Goal: Task Accomplishment & Management: Use online tool/utility

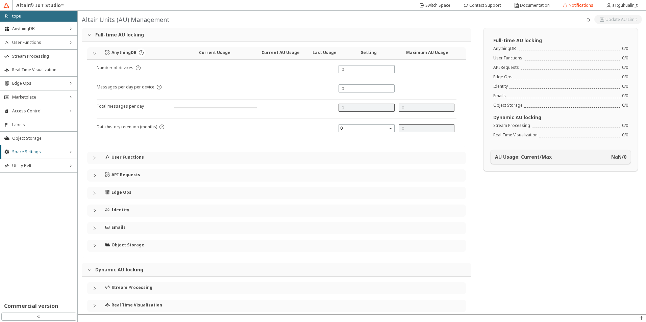
type input "1000"
type input "0"
click at [57, 29] on span "AnythingDB" at bounding box center [38, 28] width 53 height 5
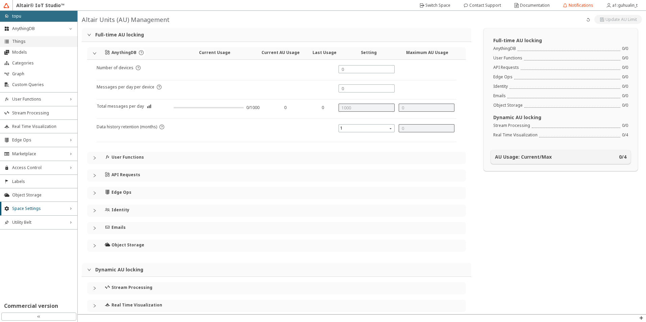
click at [46, 46] on li "Things" at bounding box center [38, 41] width 77 height 11
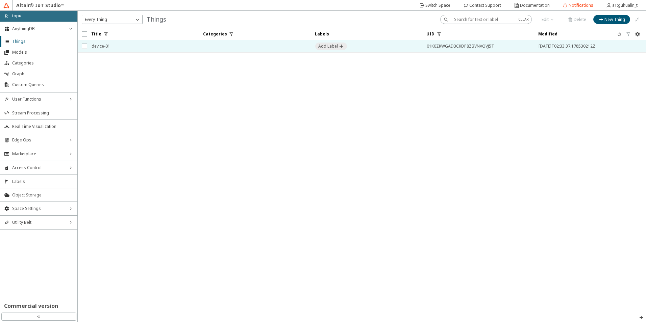
click at [209, 51] on td at bounding box center [255, 46] width 112 height 12
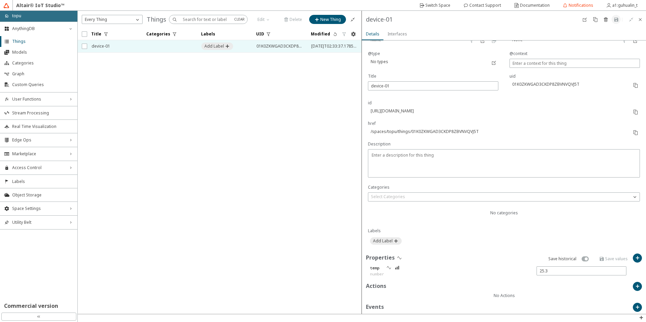
scroll to position [64, 0]
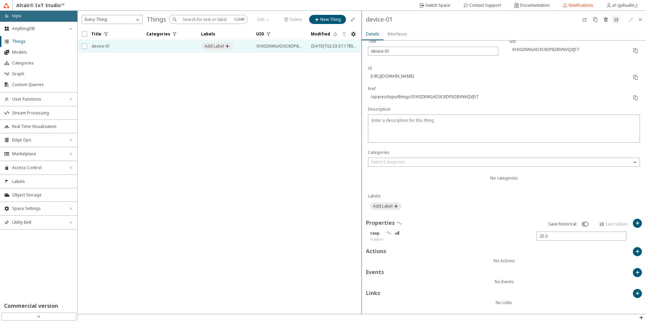
click at [194, 95] on iron-scroll-threshold "Title Categories Labels UID" at bounding box center [220, 171] width 284 height 286
click at [400, 233] on iron-icon at bounding box center [397, 232] width 5 height 5
click at [633, 77] on iron-icon at bounding box center [635, 77] width 5 height 5
click at [171, 143] on iron-scroll-threshold "Title Categories Labels UID" at bounding box center [220, 171] width 284 height 286
click at [633, 76] on iron-icon at bounding box center [635, 77] width 5 height 5
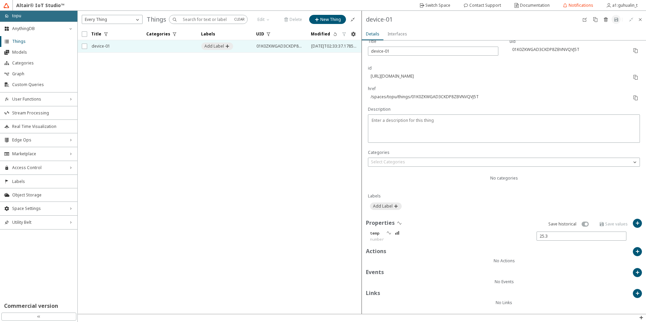
click at [225, 247] on iron-scroll-threshold "Title Categories Labels UID" at bounding box center [220, 171] width 284 height 286
click at [633, 77] on iron-icon at bounding box center [635, 77] width 5 height 5
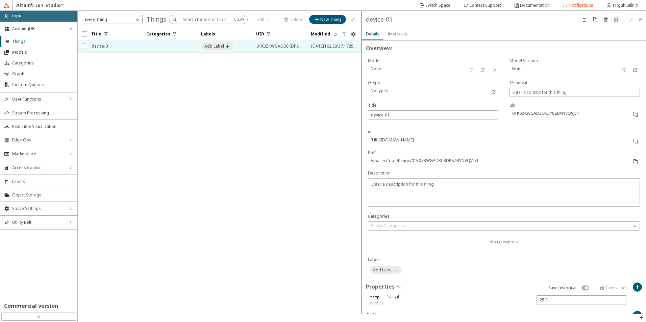
scroll to position [0, 0]
click at [0, 0] on slot "Interfaces" at bounding box center [0, 0] width 0 height 0
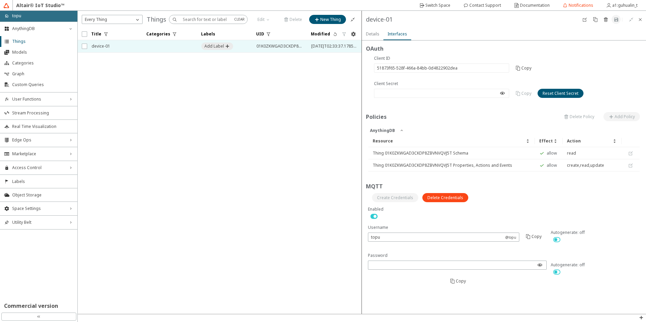
click at [0, 0] on slot "Details" at bounding box center [0, 0] width 0 height 0
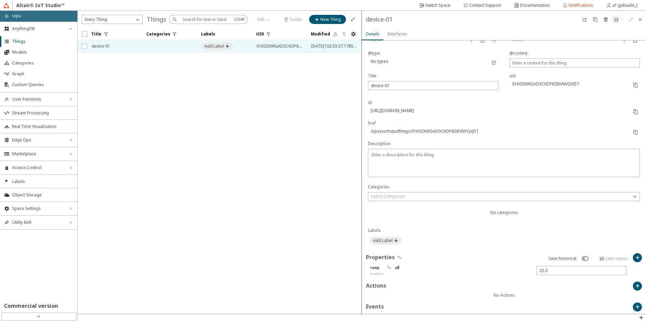
scroll to position [64, 0]
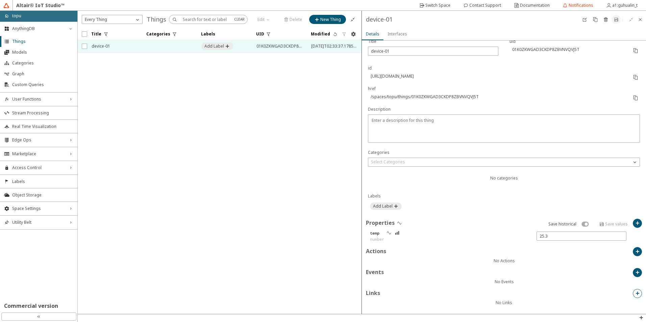
click at [635, 292] on iron-icon at bounding box center [637, 293] width 5 height 5
click at [510, 152] on input "text" at bounding box center [504, 150] width 116 height 6
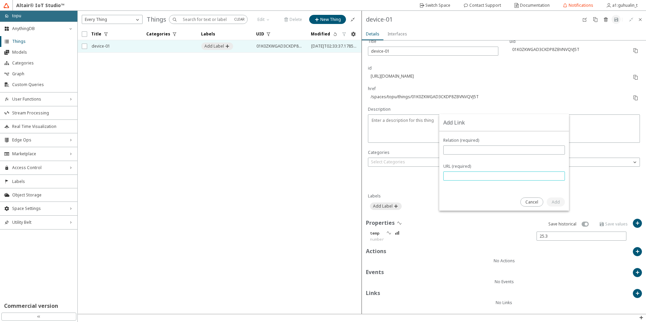
click at [502, 178] on input "text" at bounding box center [504, 176] width 116 height 6
click at [0, 0] on slot "Cancel" at bounding box center [0, 0] width 0 height 0
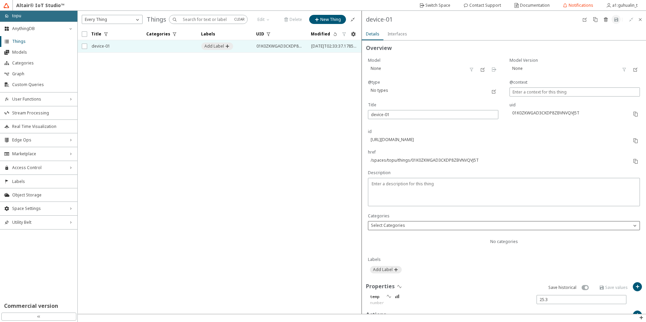
scroll to position [0, 0]
click at [287, 153] on iron-scroll-threshold "Title Categories Labels UID" at bounding box center [220, 171] width 284 height 286
click at [221, 287] on iron-scroll-threshold "Title Categories Labels UID" at bounding box center [220, 171] width 284 height 286
click at [164, 168] on iron-scroll-threshold "Title Categories Labels UID" at bounding box center [220, 171] width 284 height 286
click at [173, 154] on iron-scroll-threshold "Title Categories Labels UID" at bounding box center [220, 171] width 284 height 286
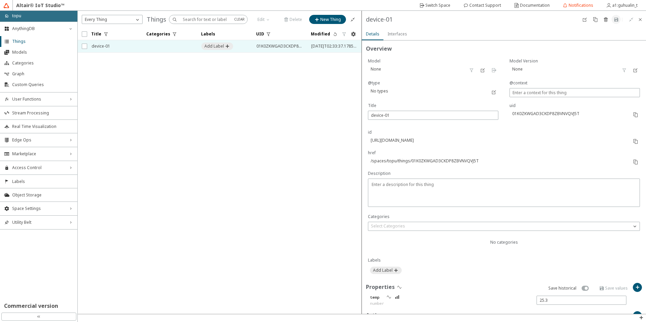
click at [403, 38] on div "Interfaces" at bounding box center [397, 34] width 20 height 12
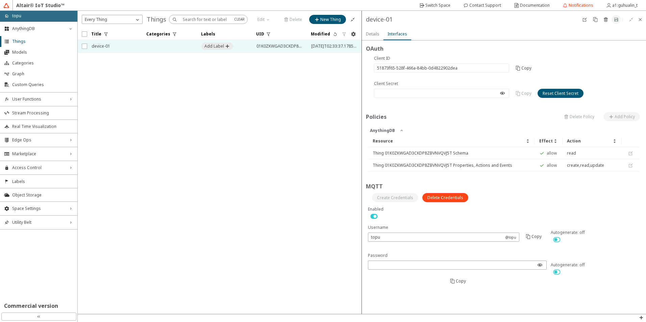
click at [395, 198] on unity-button at bounding box center [395, 197] width 46 height 9
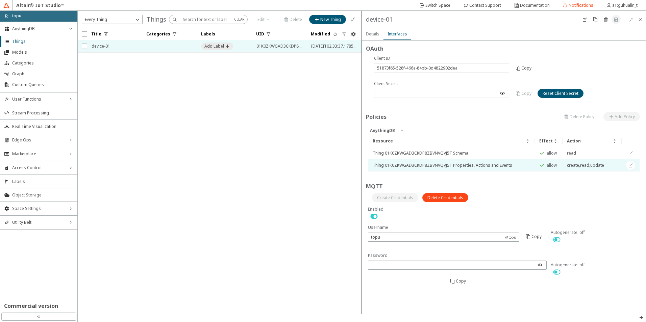
click at [631, 166] on unity-button at bounding box center [630, 165] width 9 height 9
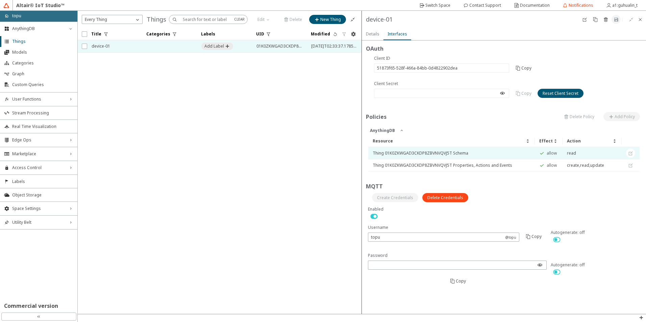
click at [630, 156] on unity-button at bounding box center [630, 153] width 9 height 9
drag, startPoint x: 590, startPoint y: 156, endPoint x: 466, endPoint y: 155, distance: 124.0
click at [466, 155] on div "Thing 01K0ZKWGAD3CKDP8ZBVNVQVJ5T Schema" at bounding box center [452, 153] width 158 height 5
click at [440, 157] on td "Thing 01K0ZKWGAD3CKDP8ZBVNVQVJ5T Schema" at bounding box center [451, 153] width 167 height 12
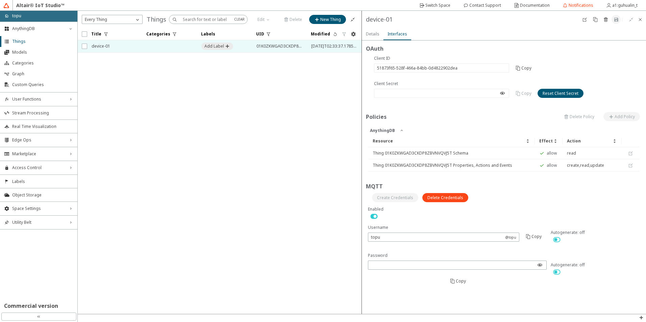
click at [541, 196] on div at bounding box center [504, 197] width 272 height 9
click at [628, 116] on unity-button at bounding box center [621, 116] width 36 height 9
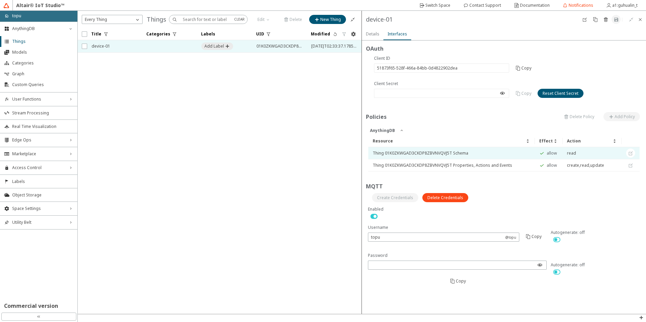
click at [587, 151] on td "read" at bounding box center [591, 153] width 59 height 12
click at [567, 152] on td "read" at bounding box center [591, 153] width 59 height 12
click at [0, 0] on slot "allow" at bounding box center [0, 0] width 0 height 0
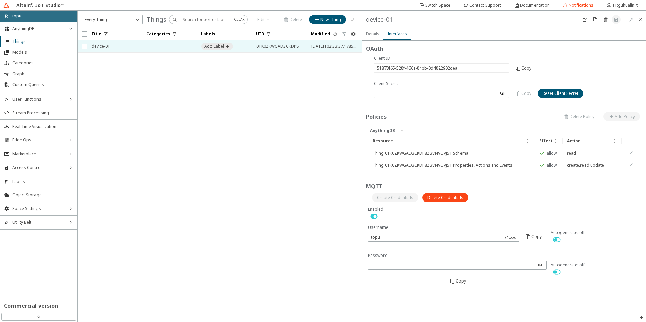
click at [400, 199] on unity-button at bounding box center [395, 197] width 46 height 9
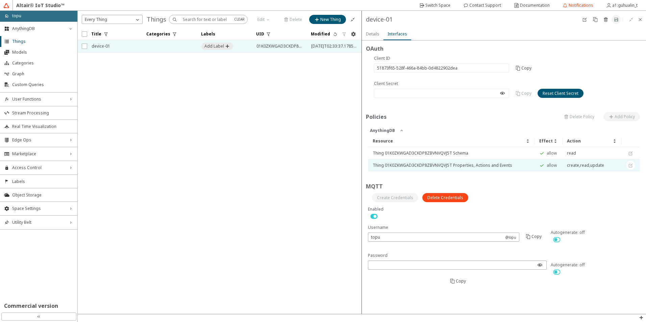
click at [498, 184] on div "MQTT" at bounding box center [504, 186] width 276 height 8
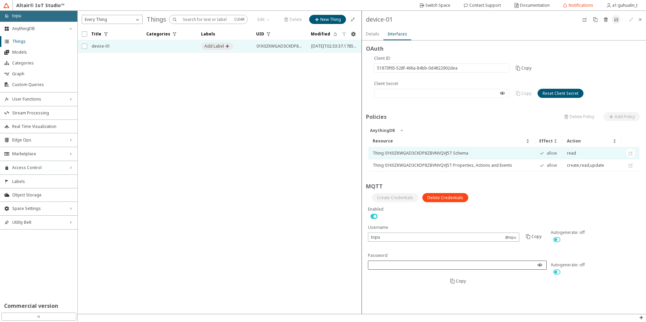
click at [537, 263] on iron-icon at bounding box center [539, 264] width 5 height 5
click at [537, 264] on iron-icon at bounding box center [539, 264] width 5 height 5
click at [108, 174] on iron-scroll-threshold "Title Categories Labels UID" at bounding box center [220, 171] width 284 height 286
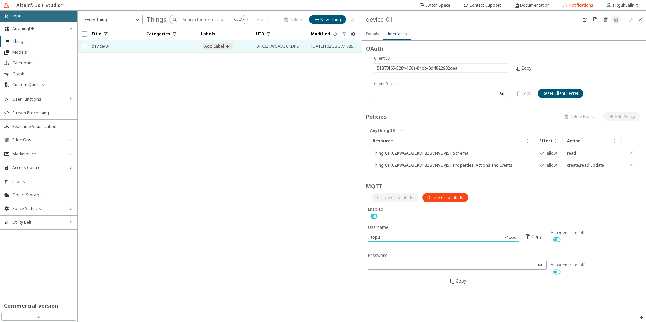
drag, startPoint x: 446, startPoint y: 240, endPoint x: 318, endPoint y: 230, distance: 127.7
click at [318, 230] on div "Pin List OAuth Are you sure you want to reset the client secret for this Thing?…" at bounding box center [362, 162] width 568 height 303
click at [512, 195] on div at bounding box center [504, 197] width 272 height 9
click at [0, 0] on slot "Copy" at bounding box center [0, 0] width 0 height 0
click at [0, 0] on slot "Reset Client Secret" at bounding box center [0, 0] width 0 height 0
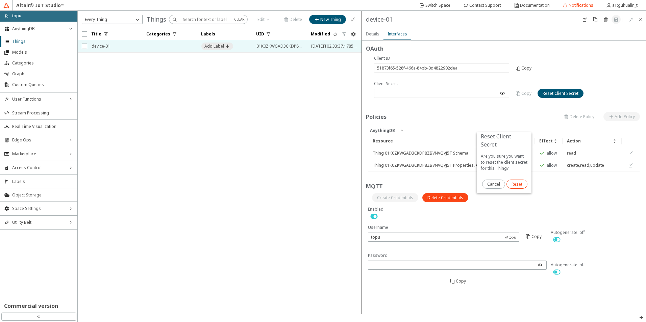
click at [0, 0] on slot "Reset" at bounding box center [0, 0] width 0 height 0
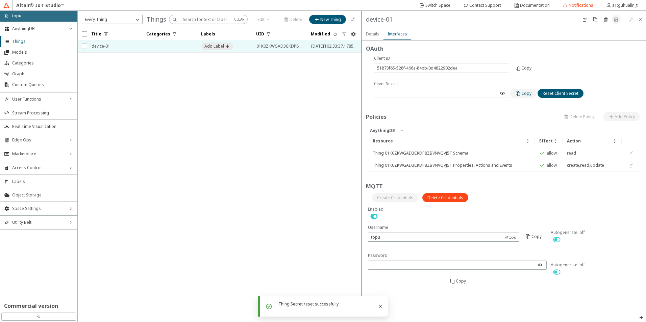
click at [0, 0] on slot "Copy" at bounding box center [0, 0] width 0 height 0
click at [501, 91] on iron-icon at bounding box center [502, 93] width 5 height 5
click at [521, 92] on iron-icon at bounding box center [518, 93] width 6 height 5
click at [0, 0] on slot "Details" at bounding box center [0, 0] width 0 height 0
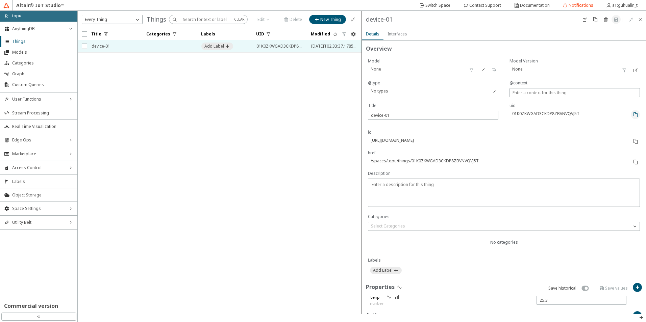
click at [633, 114] on iron-icon at bounding box center [635, 114] width 5 height 5
click at [0, 0] on slot "Interfaces" at bounding box center [0, 0] width 0 height 0
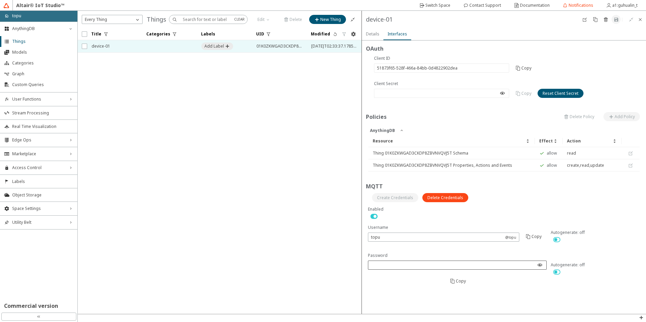
click at [537, 265] on iron-icon at bounding box center [539, 264] width 5 height 5
click at [485, 288] on form "OAuth Are you sure you want to reset the client secret for this Thing? Anything…" at bounding box center [504, 178] width 284 height 274
click at [456, 279] on iron-icon at bounding box center [453, 281] width 6 height 5
click at [537, 267] on iron-icon at bounding box center [539, 264] width 5 height 5
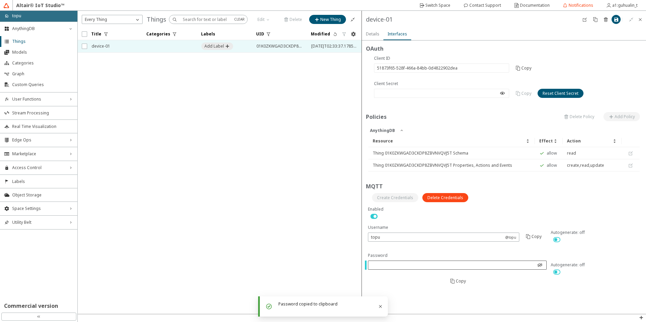
click at [537, 267] on iron-icon at bounding box center [539, 264] width 5 height 5
click at [330, 220] on iron-scroll-threshold "Title Categories Labels UID" at bounding box center [220, 171] width 284 height 286
click at [0, 0] on slot "Copy" at bounding box center [0, 0] width 0 height 0
drag, startPoint x: 573, startPoint y: 205, endPoint x: 570, endPoint y: 205, distance: 3.4
click at [573, 205] on div "MQTT" at bounding box center [504, 194] width 276 height 24
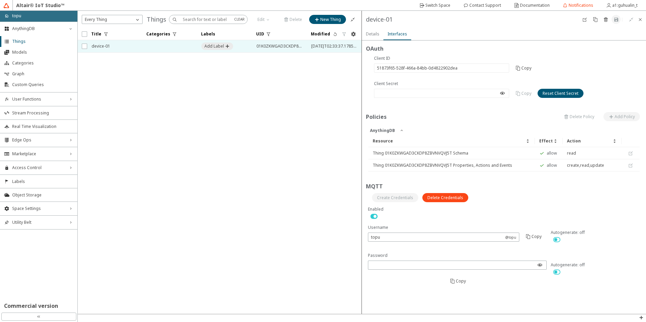
click at [0, 0] on slot "Details" at bounding box center [0, 0] width 0 height 0
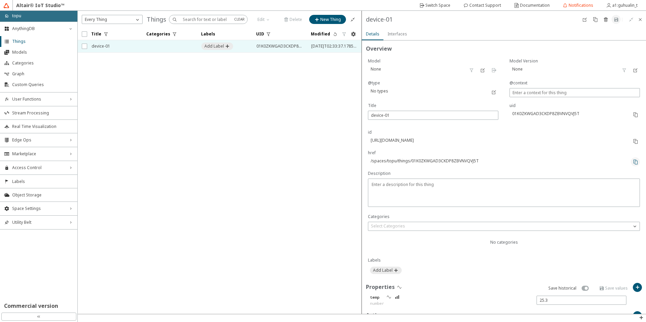
click at [633, 161] on iron-icon at bounding box center [635, 161] width 5 height 5
click at [0, 0] on slot "Interfaces" at bounding box center [0, 0] width 0 height 0
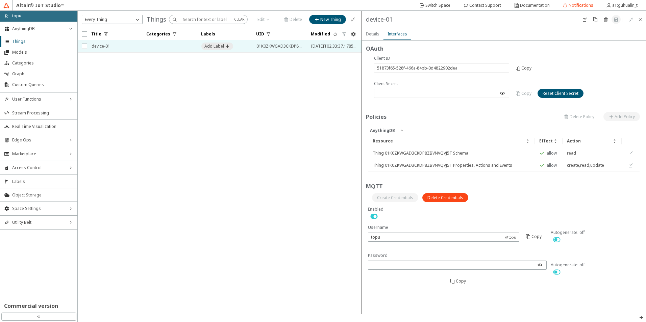
click at [375, 217] on iron-icon at bounding box center [374, 216] width 12 height 8
click at [378, 224] on div at bounding box center [504, 216] width 276 height 20
click at [375, 216] on iron-icon at bounding box center [374, 216] width 12 height 8
click at [538, 220] on div at bounding box center [504, 216] width 272 height 8
click at [377, 43] on div "OAuth Are you sure you want to reset the client secret for this Thing? Anything…" at bounding box center [504, 168] width 284 height 255
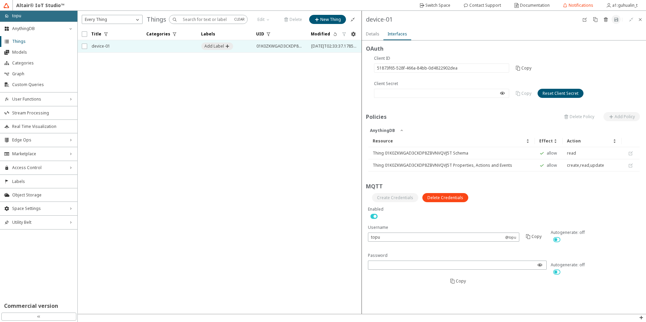
click at [0, 0] on slot "Details" at bounding box center [0, 0] width 0 height 0
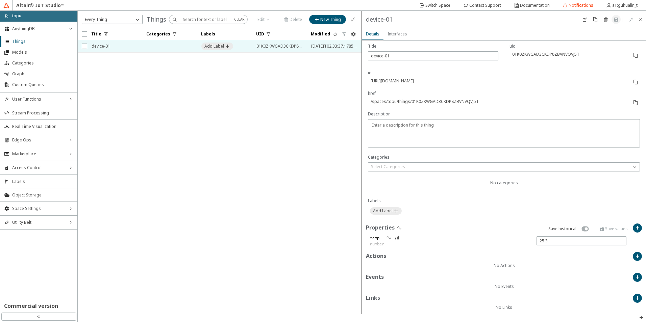
scroll to position [64, 0]
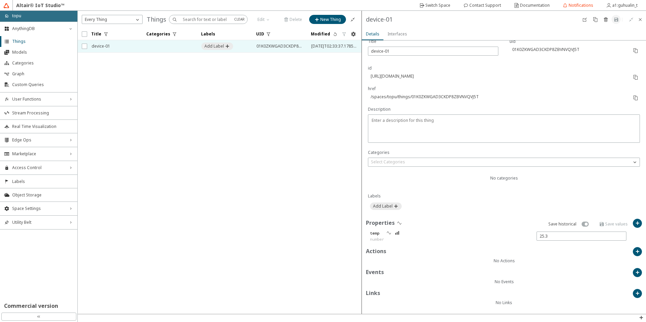
click at [0, 0] on slot "Interfaces" at bounding box center [0, 0] width 0 height 0
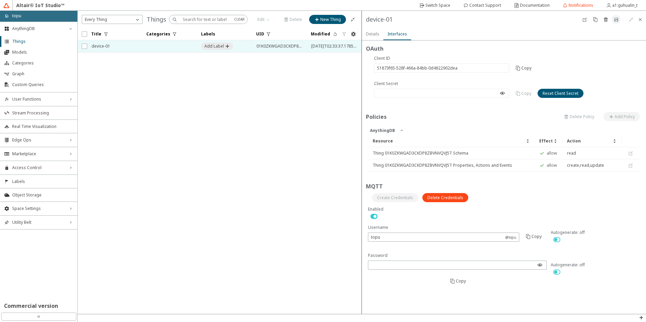
click at [491, 142] on span "Resource" at bounding box center [449, 141] width 152 height 5
click at [403, 130] on iron-icon at bounding box center [401, 130] width 5 height 5
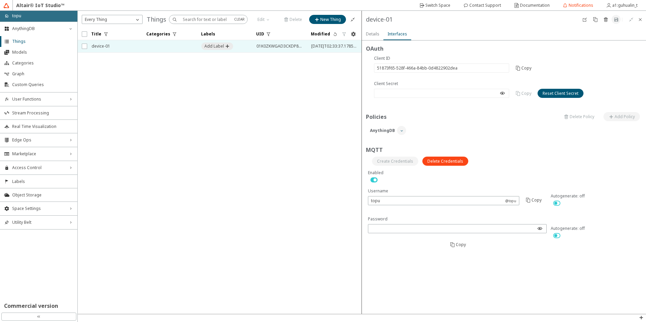
click at [403, 130] on iron-icon at bounding box center [401, 130] width 5 height 5
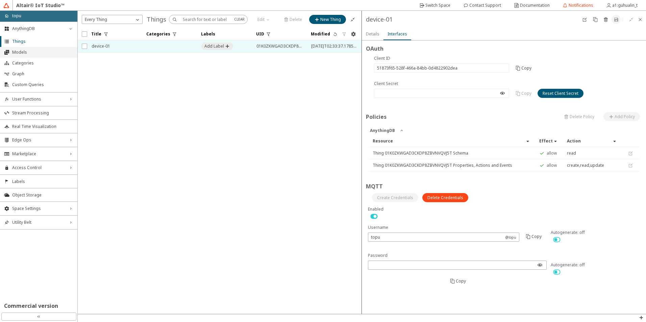
click at [20, 52] on span "Models" at bounding box center [42, 52] width 61 height 5
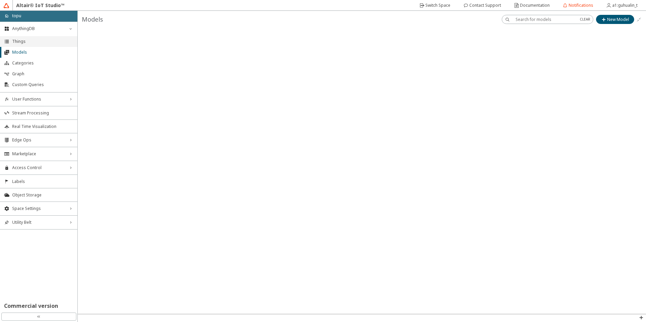
click at [23, 42] on span "Things" at bounding box center [42, 41] width 61 height 5
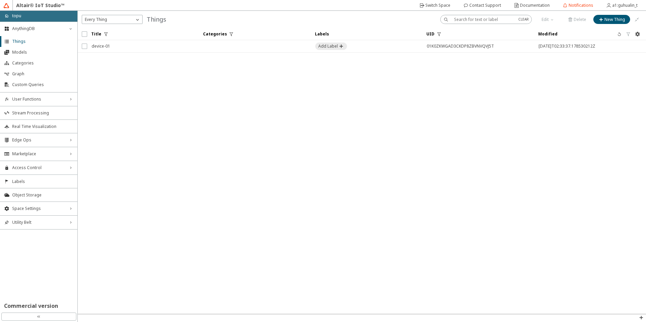
click at [466, 89] on iron-scroll-threshold "Title Categories Labels UID" at bounding box center [362, 171] width 568 height 286
click at [596, 97] on iron-scroll-threshold "Title Categories Labels UID" at bounding box center [362, 171] width 568 height 286
drag, startPoint x: 281, startPoint y: 152, endPoint x: 400, endPoint y: 242, distance: 149.0
click at [400, 242] on iron-scroll-threshold "Title Categories Labels UID" at bounding box center [362, 171] width 568 height 286
click at [311, 178] on iron-scroll-threshold "Title Categories Labels UID" at bounding box center [362, 171] width 568 height 286
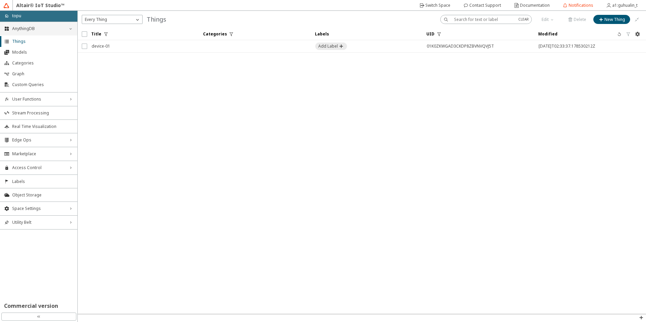
click at [26, 31] on span "AnythingDB" at bounding box center [38, 28] width 53 height 5
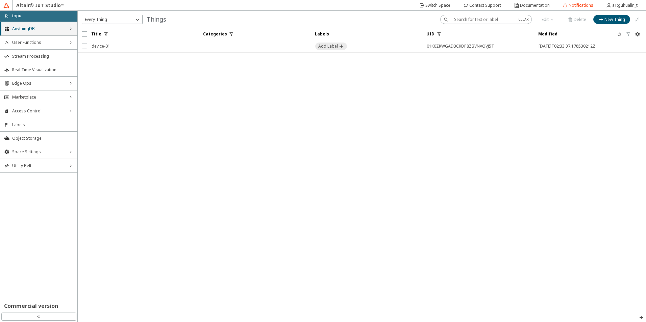
click at [26, 31] on span "AnythingDB" at bounding box center [38, 28] width 53 height 5
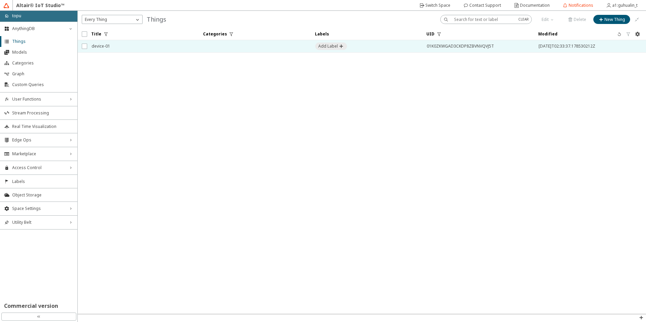
click at [198, 50] on div at bounding box center [199, 46] width 3 height 12
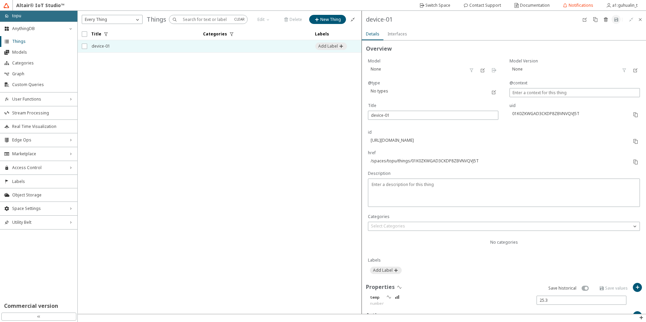
click at [0, 0] on slot "Interfaces" at bounding box center [0, 0] width 0 height 0
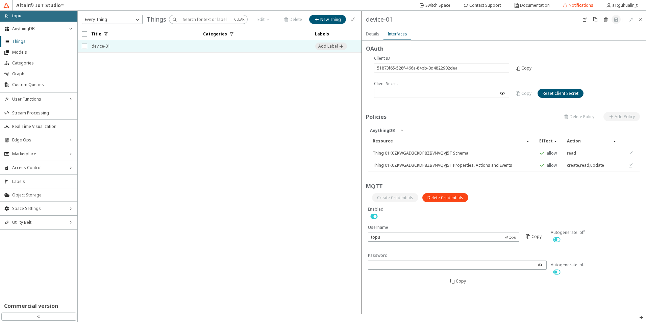
click at [153, 153] on iron-scroll-threshold "Title Categories Labels UID" at bounding box center [220, 171] width 284 height 286
click at [58, 209] on span "Space Settings" at bounding box center [38, 208] width 53 height 5
click at [55, 211] on span "Space Settings" at bounding box center [38, 208] width 53 height 5
click at [209, 163] on iron-scroll-threshold "Title Categories Labels UID" at bounding box center [220, 171] width 284 height 286
click at [43, 29] on span "AnythingDB" at bounding box center [38, 28] width 53 height 5
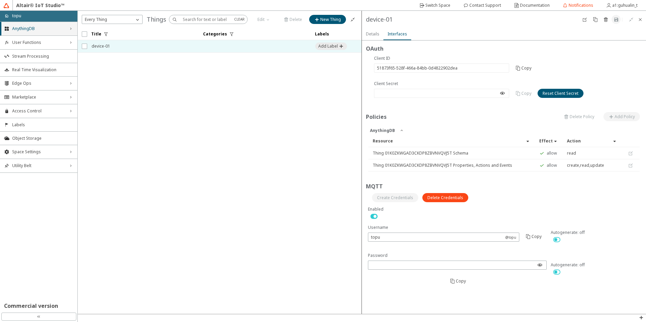
click at [43, 29] on span "AnythingDB" at bounding box center [38, 28] width 53 height 5
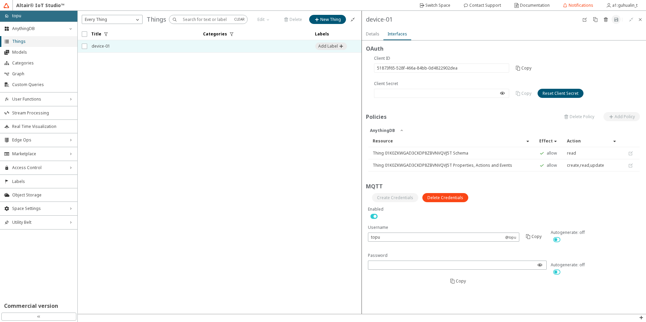
click at [20, 39] on span "Things" at bounding box center [42, 41] width 61 height 5
click at [21, 51] on span "Models" at bounding box center [42, 52] width 61 height 5
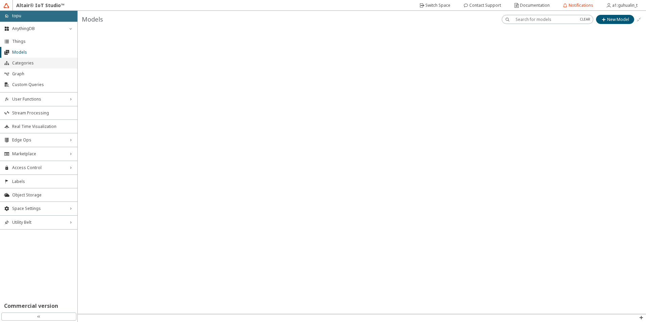
click at [24, 61] on span "Categories" at bounding box center [42, 62] width 61 height 5
click at [14, 71] on li "Graph" at bounding box center [38, 74] width 77 height 11
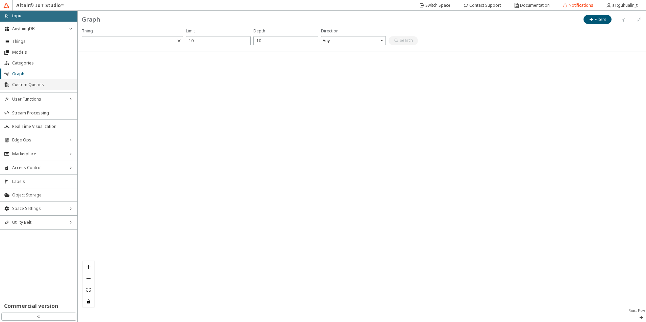
click at [29, 84] on span "Custom Queries" at bounding box center [42, 84] width 61 height 5
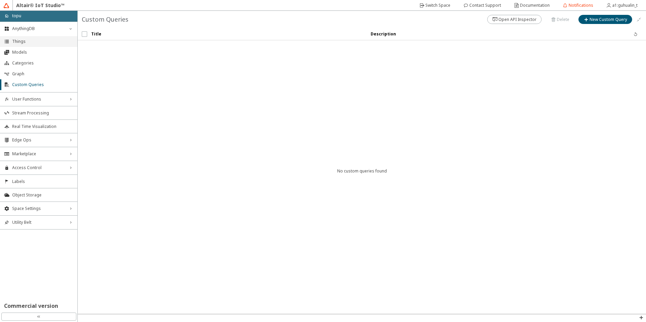
click at [23, 36] on li "Things" at bounding box center [38, 41] width 77 height 11
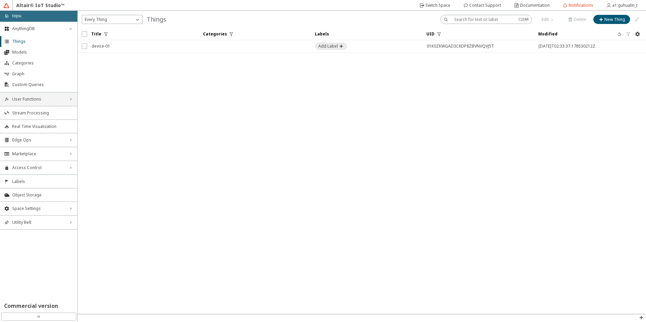
click at [39, 101] on span "User Functions" at bounding box center [38, 99] width 53 height 5
click at [35, 115] on span "Stream Processing" at bounding box center [42, 112] width 61 height 5
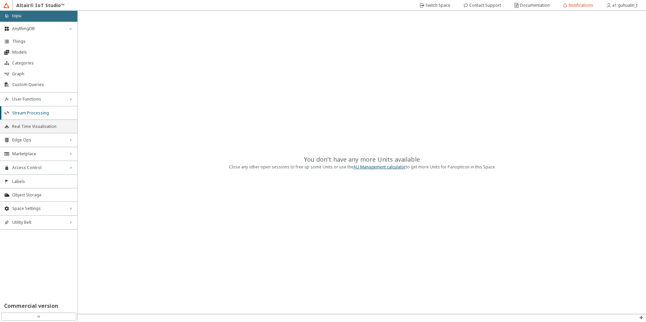
click at [35, 125] on span "Real Time Visualization" at bounding box center [42, 126] width 61 height 5
click at [42, 180] on span "Labels" at bounding box center [42, 181] width 61 height 5
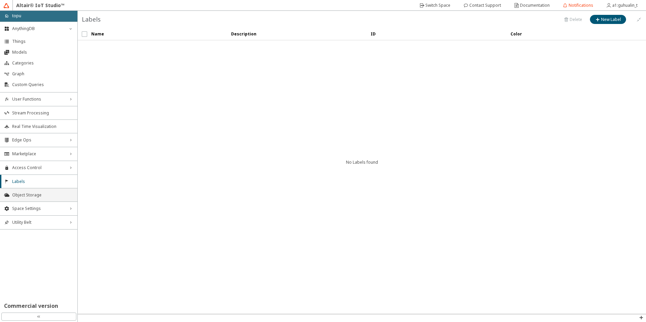
click at [31, 196] on span "Object Storage" at bounding box center [42, 195] width 61 height 5
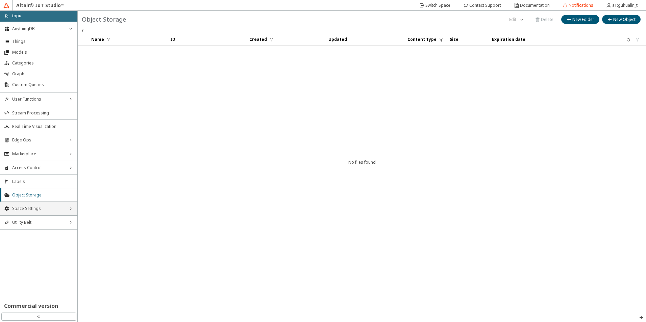
click at [32, 207] on span "Space Settings" at bounding box center [38, 208] width 53 height 5
click at [24, 217] on li "General" at bounding box center [38, 221] width 77 height 11
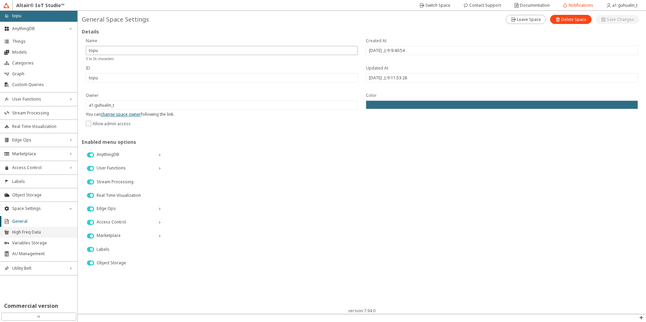
click at [29, 233] on span "High Freq Data" at bounding box center [42, 232] width 61 height 5
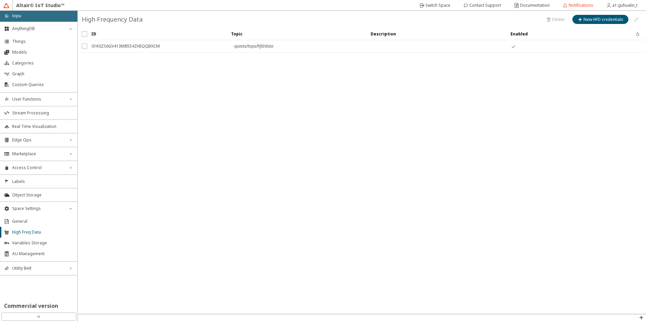
click at [277, 47] on div "- spaces/topu/hfd/data" at bounding box center [296, 46] width 131 height 12
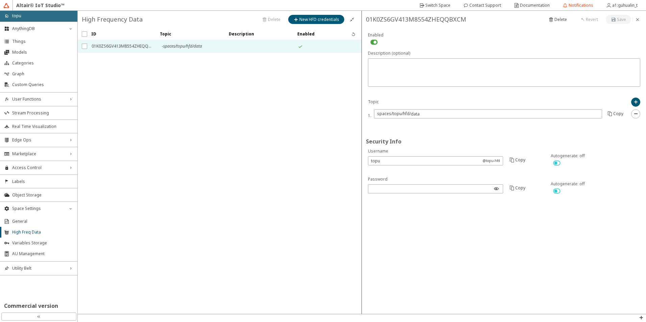
click at [277, 47] on td at bounding box center [259, 46] width 69 height 12
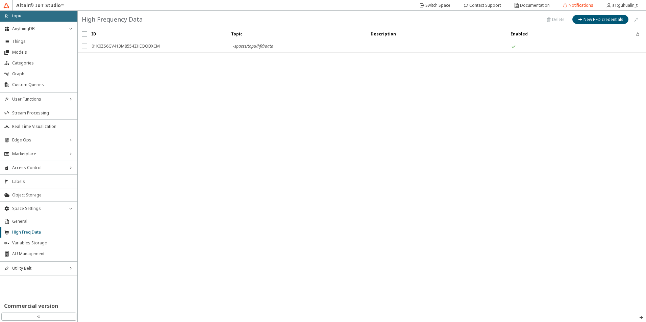
click at [277, 47] on div "- spaces/topu/hfd/data" at bounding box center [296, 46] width 131 height 12
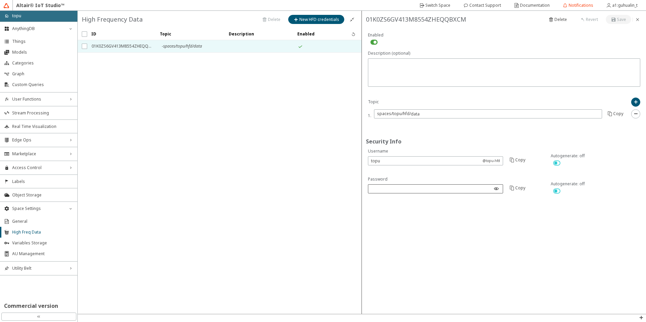
click at [498, 187] on iron-icon at bounding box center [496, 188] width 5 height 5
click at [497, 188] on iron-icon at bounding box center [496, 188] width 5 height 5
click at [339, 178] on iron-scroll-threshold "ID Topic Description -" at bounding box center [220, 171] width 284 height 286
click at [18, 243] on span "Variables Storage" at bounding box center [42, 243] width 61 height 5
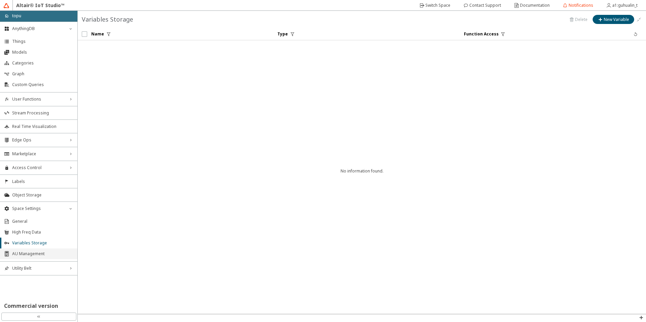
click at [29, 252] on span "AU Management" at bounding box center [42, 253] width 61 height 5
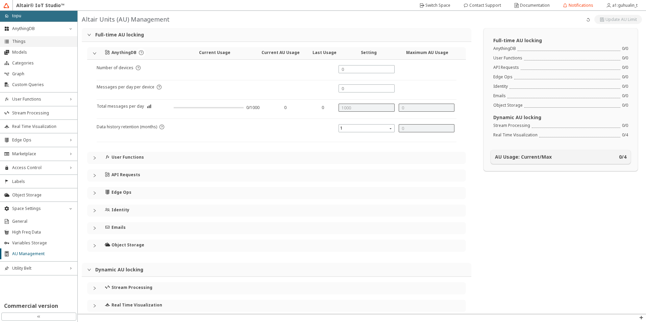
click at [16, 39] on span "Things" at bounding box center [42, 41] width 61 height 5
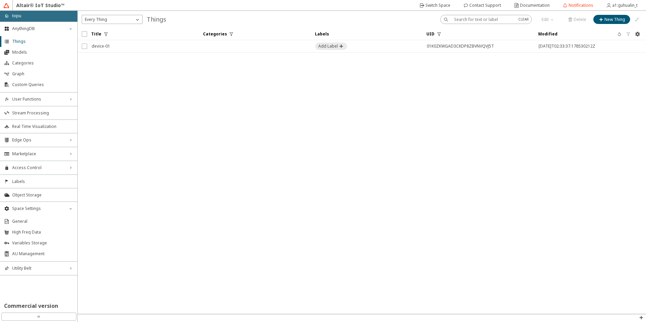
click at [481, 21] on input "text" at bounding box center [483, 20] width 59 height 6
type input "CA"
click at [27, 32] on div "AnythingDB down_chevron" at bounding box center [38, 29] width 77 height 14
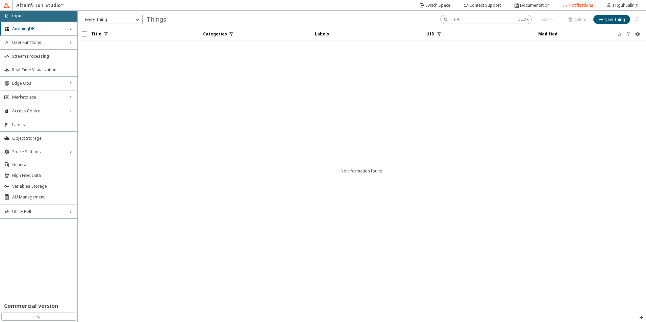
click at [29, 18] on div "home topu" at bounding box center [38, 16] width 77 height 11
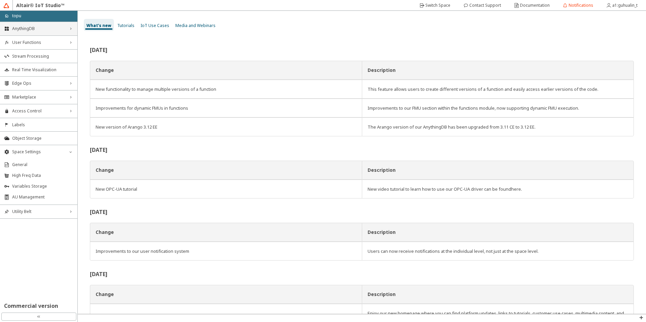
click at [48, 28] on span "AnythingDB" at bounding box center [38, 28] width 53 height 5
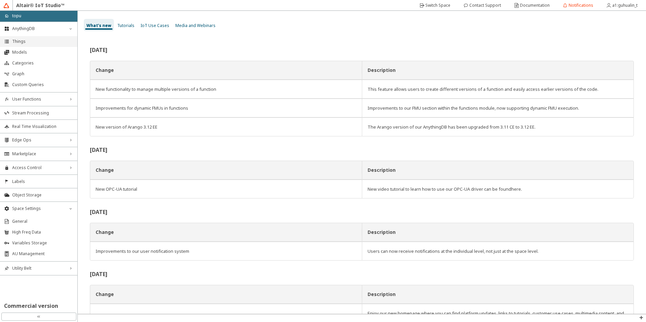
click at [33, 44] on li "Things" at bounding box center [38, 41] width 77 height 11
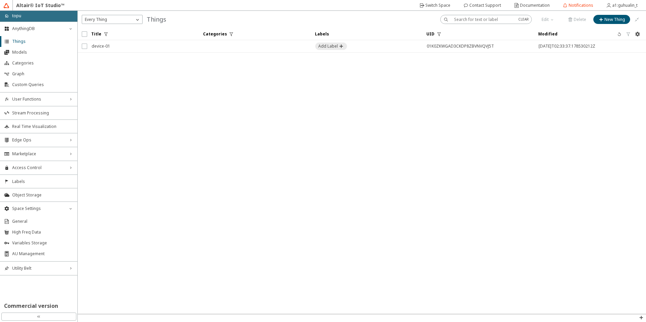
click at [159, 47] on span "device-01" at bounding box center [143, 46] width 103 height 12
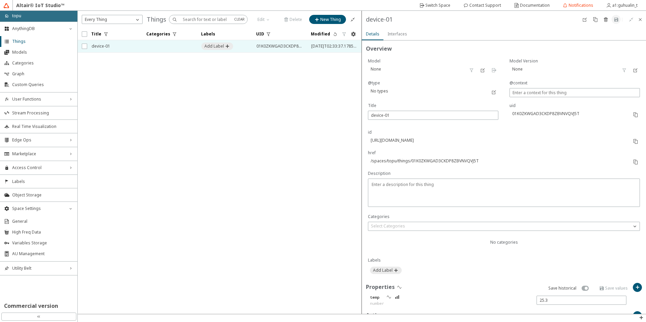
click at [0, 0] on slot "Interfaces" at bounding box center [0, 0] width 0 height 0
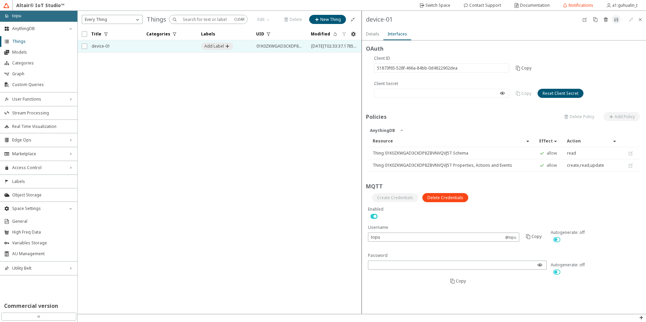
click at [325, 122] on iron-scroll-threshold "Title Categories Labels UID" at bounding box center [220, 171] width 284 height 286
click at [521, 42] on div "OAuth Are you sure you want to reset the client secret for this Thing? Anything…" at bounding box center [504, 168] width 284 height 255
click at [362, 28] on div "device-01 Details Interfaces" at bounding box center [220, 19] width 284 height 17
click at [155, 243] on iron-scroll-threshold "Title Categories Labels UID" at bounding box center [220, 171] width 284 height 286
click at [183, 193] on iron-scroll-threshold "Title Categories Labels UID" at bounding box center [220, 171] width 284 height 286
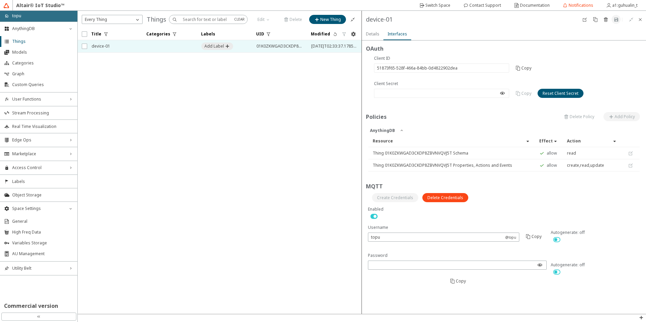
click at [368, 38] on div "Details" at bounding box center [373, 34] width 14 height 12
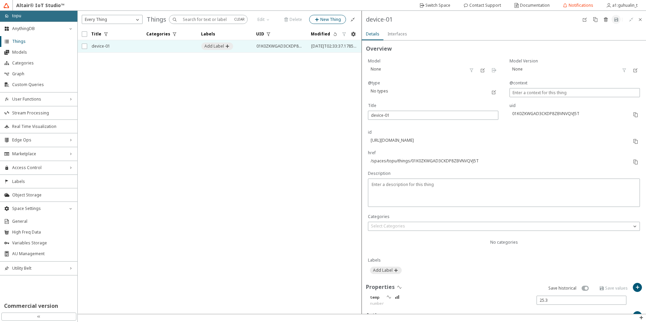
click at [0, 0] on slot "New Thing" at bounding box center [0, 0] width 0 height 0
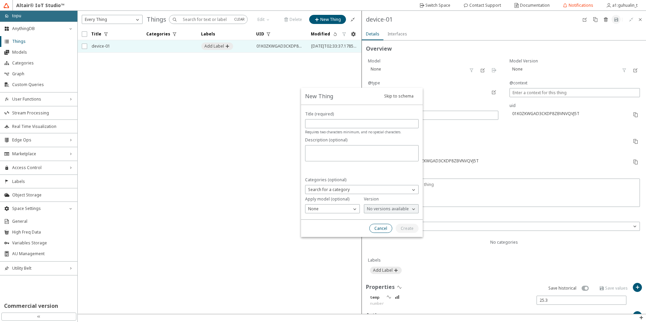
click at [0, 0] on slot "Cancel" at bounding box center [0, 0] width 0 height 0
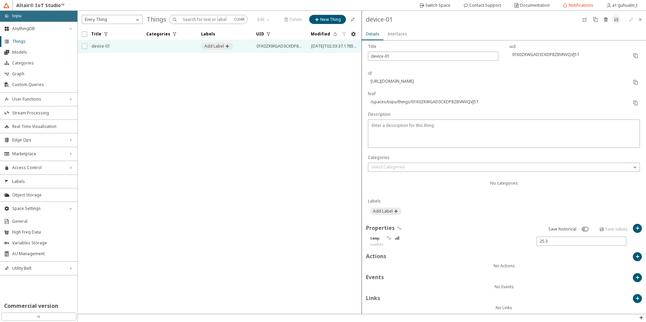
scroll to position [64, 0]
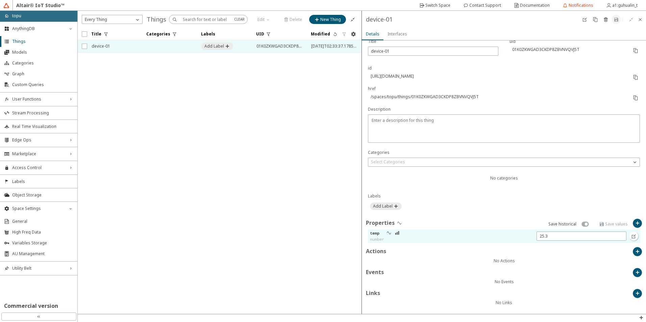
click at [387, 235] on iron-icon at bounding box center [388, 232] width 5 height 5
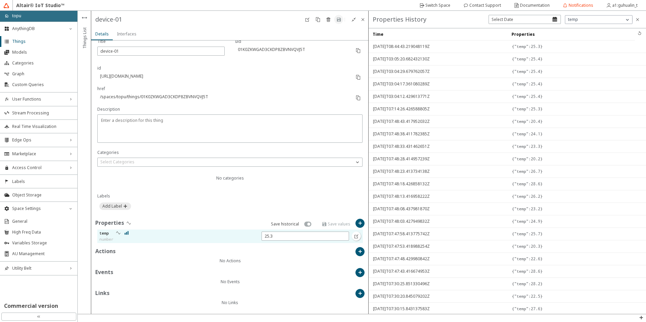
click at [125, 233] on iron-icon at bounding box center [126, 232] width 5 height 5
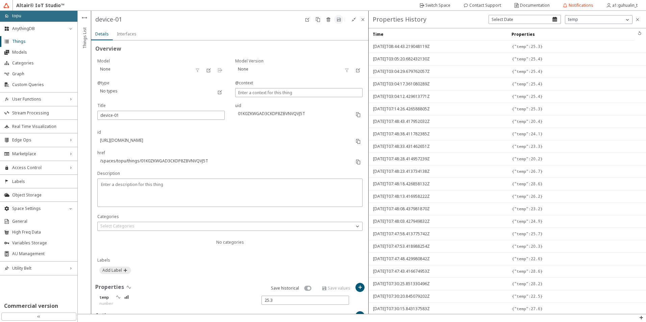
click at [130, 38] on div "Interfaces" at bounding box center [127, 34] width 20 height 12
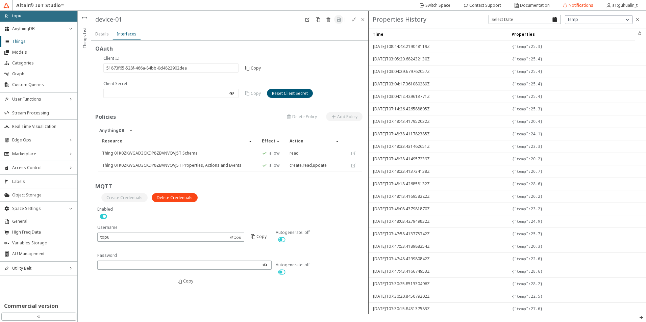
click at [344, 221] on div at bounding box center [229, 248] width 269 height 85
click at [187, 126] on div at bounding box center [229, 118] width 269 height 16
click at [0, 0] on slot "Details" at bounding box center [0, 0] width 0 height 0
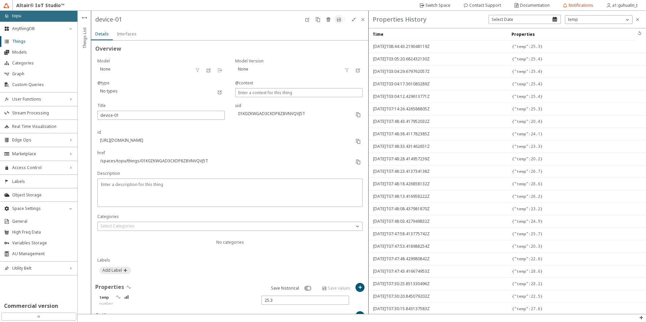
click at [0, 0] on slot "Interfaces" at bounding box center [0, 0] width 0 height 0
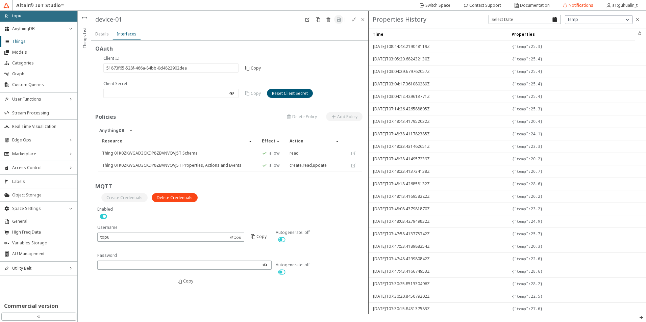
click at [108, 36] on paper-tab "Details" at bounding box center [102, 34] width 22 height 12
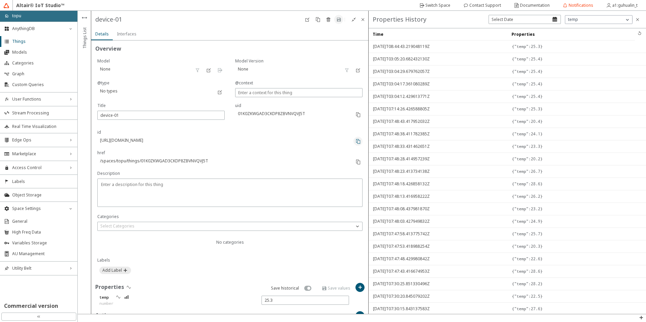
click at [355, 142] on iron-icon at bounding box center [357, 141] width 5 height 5
click at [144, 113] on input "device-01" at bounding box center [160, 115] width 121 height 6
click at [147, 99] on div at bounding box center [229, 88] width 265 height 23
click at [0, 0] on slot "Interfaces" at bounding box center [0, 0] width 0 height 0
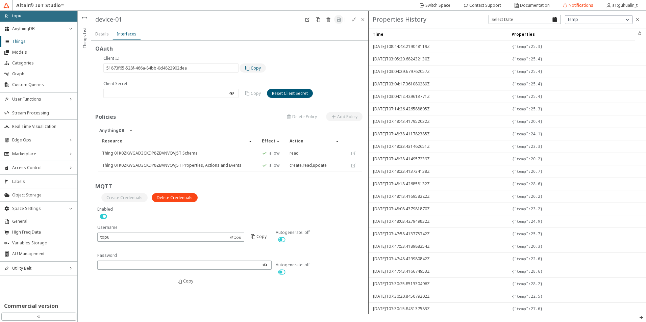
click at [0, 0] on slot "Copy" at bounding box center [0, 0] width 0 height 0
click at [271, 92] on paper-button "Reset Client Secret" at bounding box center [290, 93] width 46 height 9
click at [0, 0] on slot "Reset" at bounding box center [0, 0] width 0 height 0
click at [231, 91] on iron-icon at bounding box center [231, 93] width 5 height 5
click at [250, 96] on paper-button "Copy" at bounding box center [253, 93] width 26 height 9
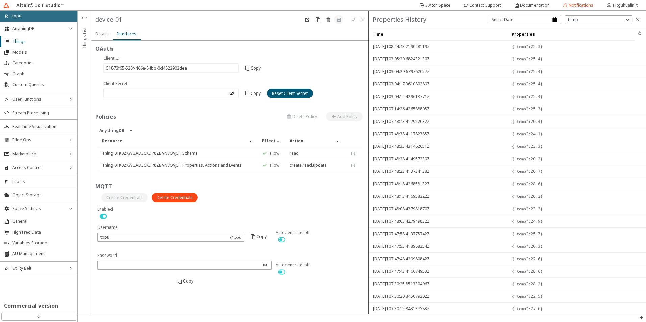
click at [0, 0] on slot "Details" at bounding box center [0, 0] width 0 height 0
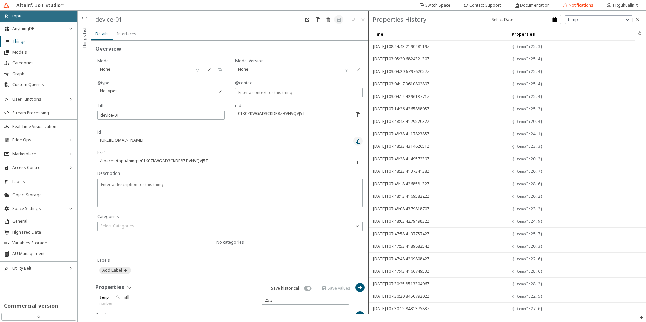
click at [353, 137] on paper-button at bounding box center [357, 141] width 9 height 9
click at [0, 0] on slot "Interfaces" at bounding box center [0, 0] width 0 height 0
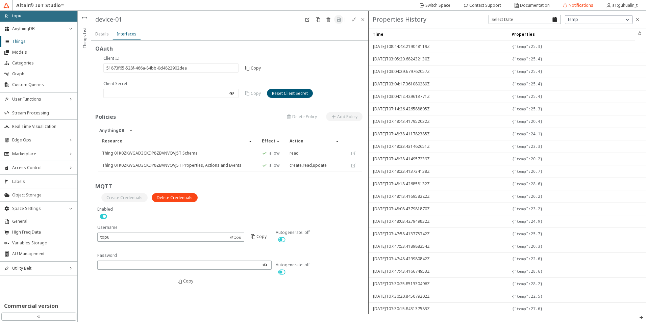
click at [234, 93] on iron-icon at bounding box center [231, 93] width 5 height 5
click at [0, 0] on slot "Reset Client Secret" at bounding box center [0, 0] width 0 height 0
click at [236, 187] on paper-button "Reset" at bounding box center [242, 184] width 21 height 9
click at [234, 94] on iron-icon at bounding box center [231, 93] width 5 height 5
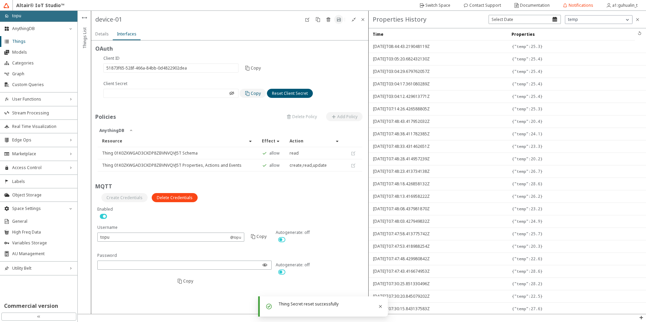
click at [247, 93] on iron-icon at bounding box center [248, 93] width 6 height 5
click at [247, 70] on iron-icon at bounding box center [248, 68] width 6 height 5
click at [0, 0] on slot "Copy" at bounding box center [0, 0] width 0 height 0
click at [102, 30] on div "Details" at bounding box center [102, 34] width 14 height 12
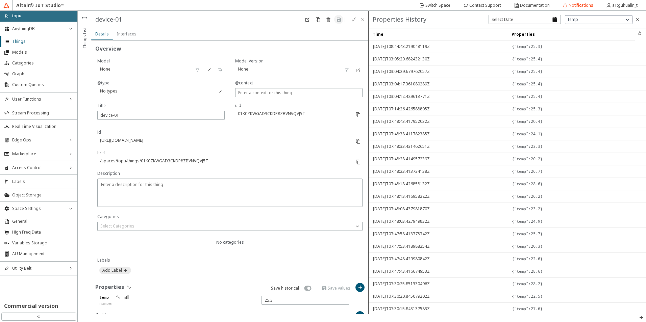
click at [95, 145] on div "Overview No categories Labels Properties Save historical temp number Actions No…" at bounding box center [229, 210] width 277 height 338
click at [358, 143] on div "No categories Labels" at bounding box center [229, 167] width 269 height 224
click at [356, 142] on paper-button at bounding box center [357, 141] width 9 height 9
click at [262, 155] on p "href" at bounding box center [224, 153] width 254 height 6
click at [355, 160] on iron-icon at bounding box center [357, 161] width 5 height 5
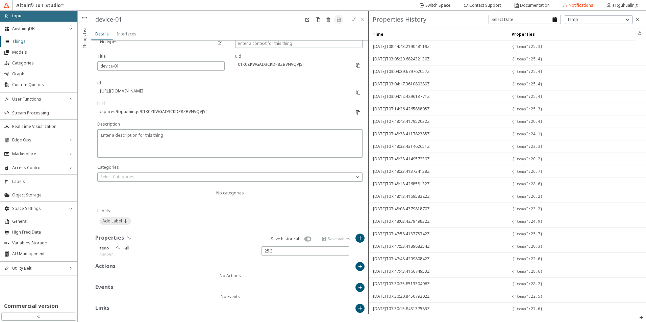
scroll to position [64, 0]
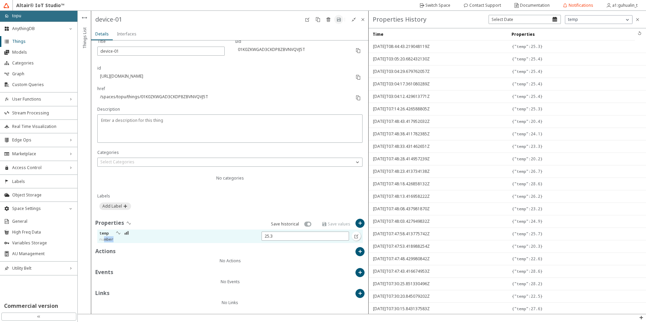
drag, startPoint x: 104, startPoint y: 240, endPoint x: 113, endPoint y: 239, distance: 8.8
click at [0, 0] on slot "number" at bounding box center [0, 0] width 0 height 0
click at [222, 217] on div "Overview No categories Labels" at bounding box center [229, 99] width 269 height 238
click at [296, 237] on input "25.3" at bounding box center [305, 236] width 81 height 6
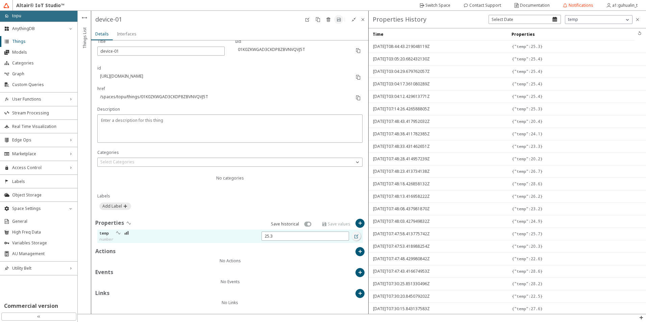
click at [354, 239] on iron-icon at bounding box center [356, 236] width 5 height 5
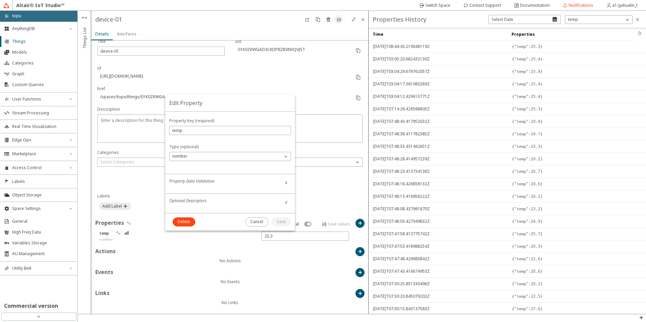
click at [252, 178] on div "Property Data Validation" at bounding box center [230, 182] width 122 height 9
click at [283, 183] on paper-button at bounding box center [286, 182] width 9 height 9
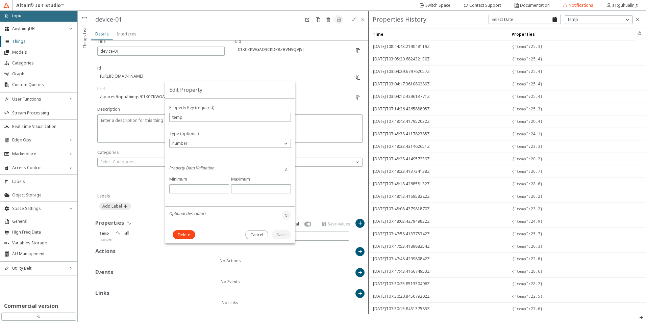
click at [284, 213] on iron-icon at bounding box center [285, 215] width 5 height 5
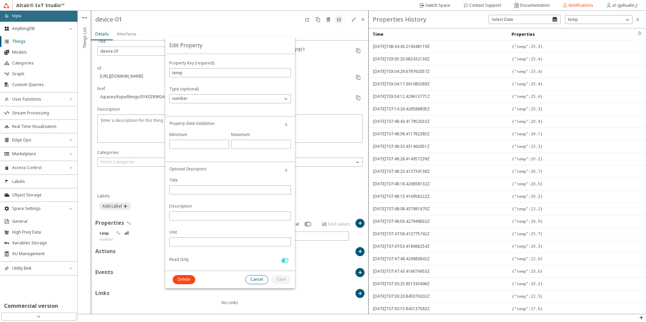
click at [0, 0] on slot "Cancel" at bounding box center [0, 0] width 0 height 0
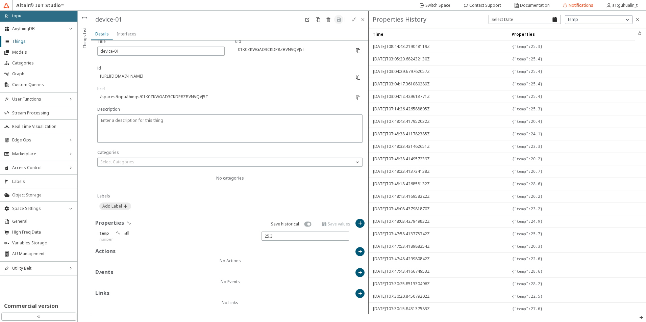
click at [285, 207] on unity-button at bounding box center [229, 206] width 261 height 7
type input "12"
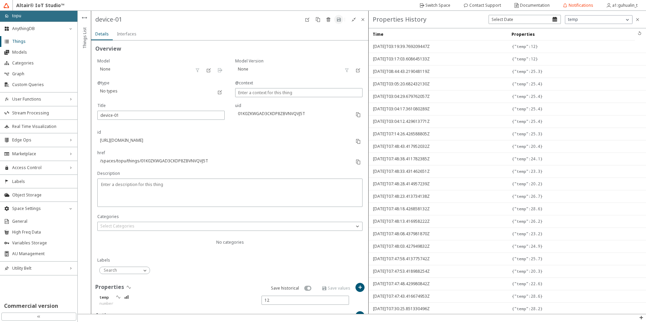
click at [135, 38] on div "Interfaces" at bounding box center [127, 34] width 20 height 12
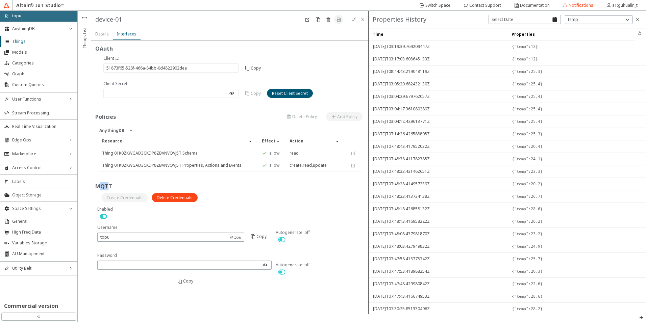
drag, startPoint x: 99, startPoint y: 187, endPoint x: 107, endPoint y: 186, distance: 8.8
click at [0, 0] on slot "MQTT" at bounding box center [0, 0] width 0 height 0
drag, startPoint x: 107, startPoint y: 186, endPoint x: 134, endPoint y: 198, distance: 28.9
click at [134, 198] on unity-button at bounding box center [124, 197] width 46 height 9
click at [309, 302] on form "OAuth Are you sure you want to reset the client secret for this Thing? Anything…" at bounding box center [229, 178] width 277 height 274
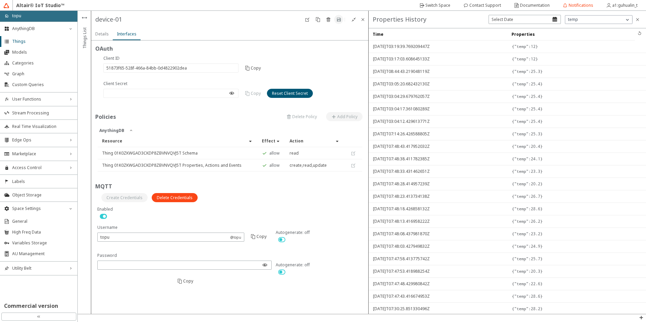
click at [249, 205] on div "MQTT" at bounding box center [229, 194] width 269 height 24
click at [103, 30] on div "Details" at bounding box center [102, 34] width 14 height 12
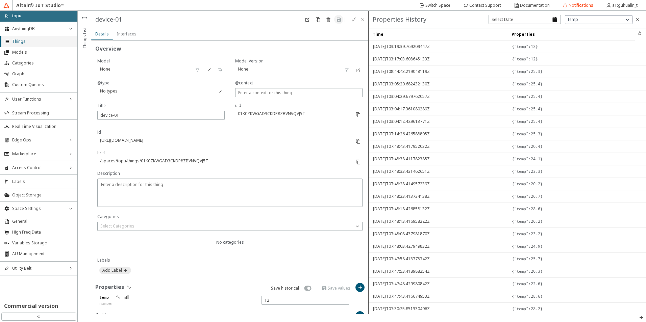
click at [28, 41] on span "Things" at bounding box center [42, 41] width 61 height 5
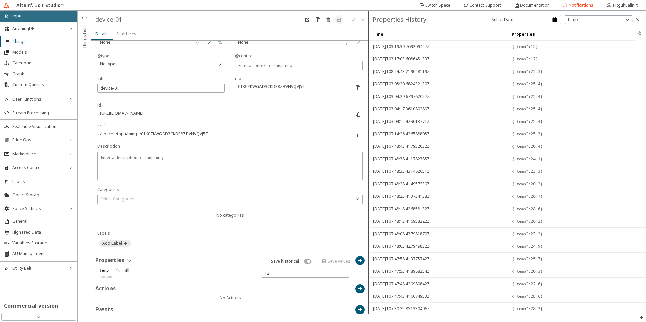
scroll to position [64, 0]
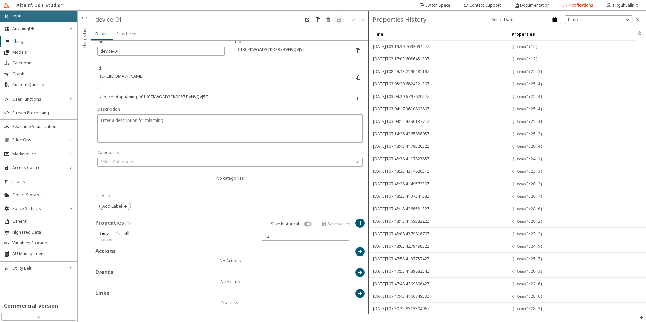
click at [0, 0] on slot "Add Label" at bounding box center [0, 0] width 0 height 0
click at [141, 208] on unity-text-input at bounding box center [121, 206] width 42 height 8
click at [145, 206] on iron-icon at bounding box center [145, 206] width 7 height 7
click at [192, 213] on div at bounding box center [229, 207] width 265 height 16
click at [357, 294] on iron-icon at bounding box center [359, 293] width 5 height 5
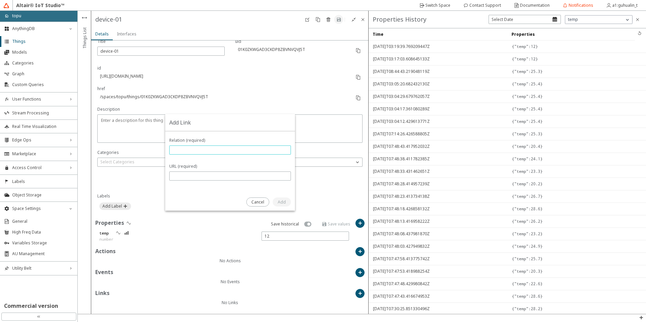
click at [248, 151] on input "text" at bounding box center [230, 150] width 116 height 6
click at [224, 170] on div "URL (required)" at bounding box center [230, 176] width 122 height 24
click at [224, 176] on input "text" at bounding box center [230, 176] width 116 height 6
click at [219, 183] on span at bounding box center [230, 184] width 122 height 5
click at [0, 0] on slot "Cancel" at bounding box center [0, 0] width 0 height 0
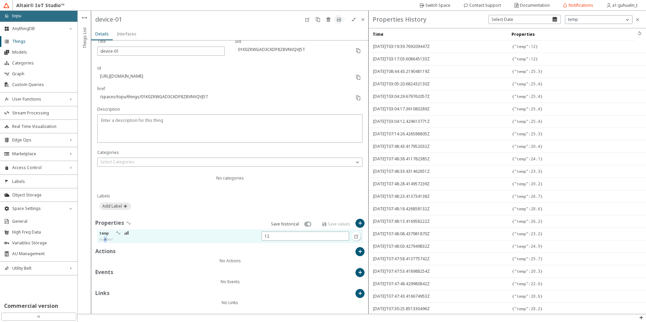
drag, startPoint x: 105, startPoint y: 240, endPoint x: 108, endPoint y: 240, distance: 3.7
click at [0, 0] on slot "number" at bounding box center [0, 0] width 0 height 0
drag, startPoint x: 108, startPoint y: 240, endPoint x: 110, endPoint y: 218, distance: 21.7
click at [0, 0] on slot "number" at bounding box center [0, 0] width 0 height 0
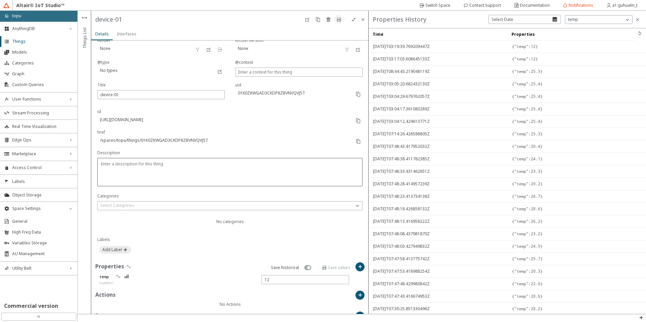
scroll to position [0, 0]
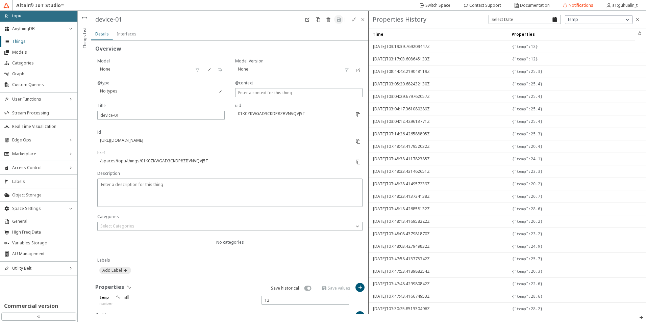
click at [234, 173] on div "No categories Labels" at bounding box center [229, 167] width 269 height 224
click at [355, 141] on iron-icon at bounding box center [357, 141] width 5 height 5
click at [217, 160] on div "No categories Labels" at bounding box center [229, 167] width 269 height 224
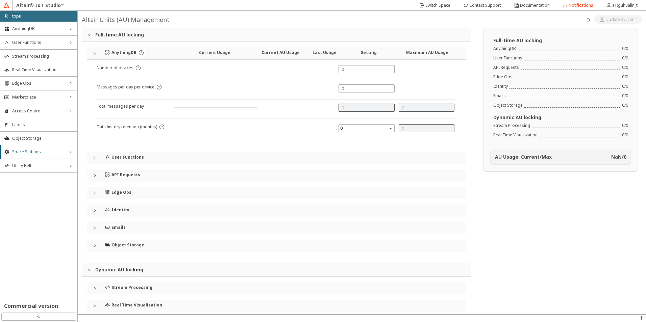
type input "1000"
type input "0"
click at [262, 25] on div "Altair Units (AU) Management" at bounding box center [362, 19] width 568 height 17
click at [61, 31] on div "AnythingDB right_chevron" at bounding box center [38, 29] width 77 height 14
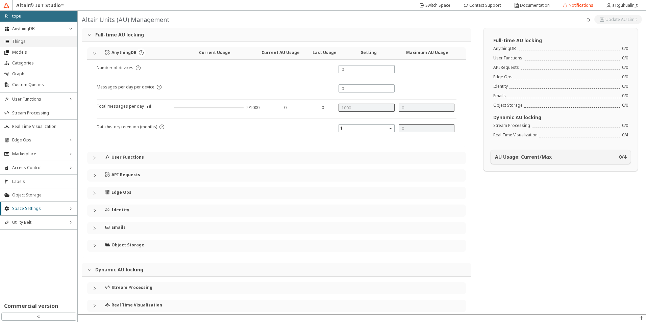
click at [26, 44] on span "Things" at bounding box center [42, 41] width 61 height 5
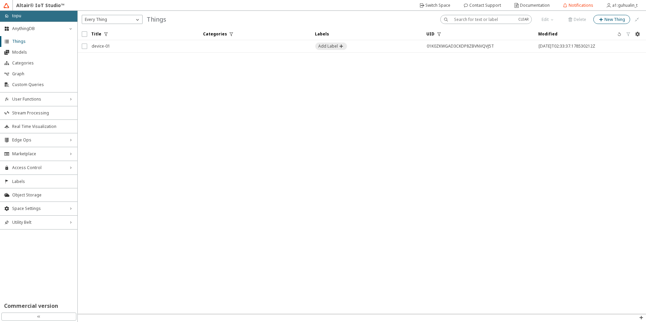
click at [0, 0] on slot "New Thing" at bounding box center [0, 0] width 0 height 0
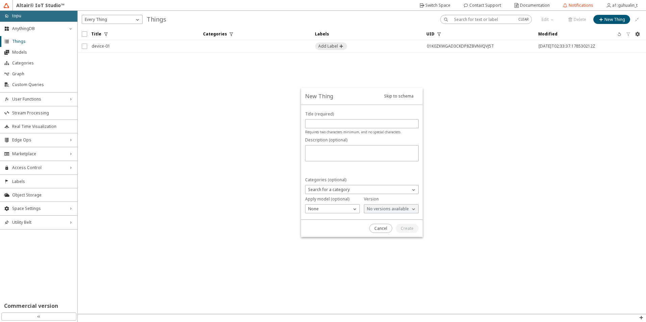
click at [326, 128] on div "Requires two characters minimum, and no special characters." at bounding box center [362, 131] width 114 height 7
drag, startPoint x: 331, startPoint y: 122, endPoint x: 324, endPoint y: 122, distance: 6.8
click at [328, 114] on div "Title (required) Requires two characters minimum, and no special characters." at bounding box center [362, 123] width 114 height 24
click at [320, 127] on div at bounding box center [362, 123] width 114 height 9
type input "MQTTtest"
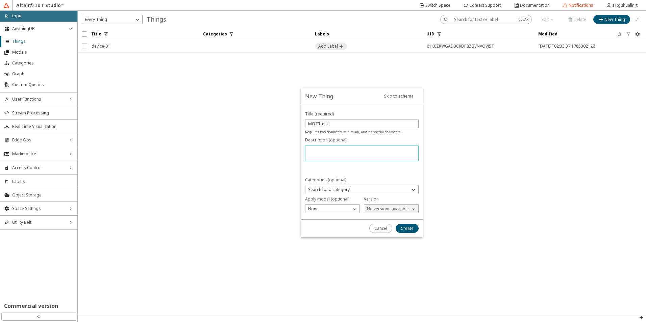
click at [343, 149] on textarea at bounding box center [362, 154] width 109 height 13
click at [336, 193] on div "Search for a category" at bounding box center [362, 189] width 114 height 9
click at [337, 189] on p "Search for a category" at bounding box center [328, 190] width 47 height 6
click at [331, 207] on div "None" at bounding box center [328, 209] width 46 height 7
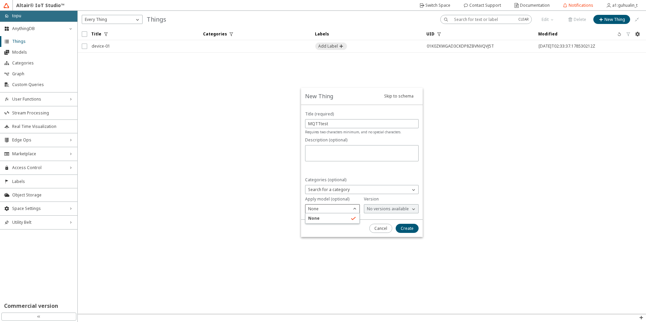
click at [331, 207] on div "None" at bounding box center [328, 209] width 46 height 7
click at [391, 206] on p "No versions available" at bounding box center [387, 209] width 47 height 6
click at [0, 0] on slot "Create" at bounding box center [0, 0] width 0 height 0
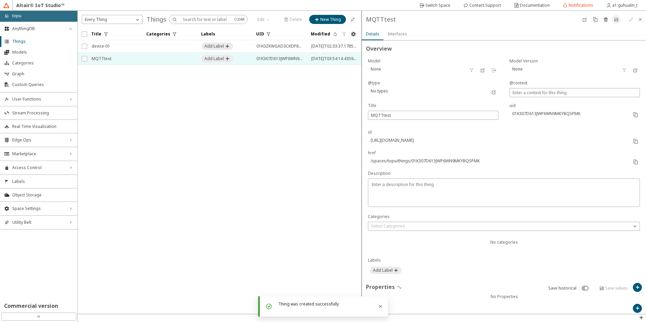
click at [476, 144] on div "id https://api.swx.altairone.com/spaces/topu/things/01K307D613JWP6WN9MKYBQSPMK" at bounding box center [498, 139] width 261 height 21
click at [476, 144] on div at bounding box center [498, 146] width 261 height 7
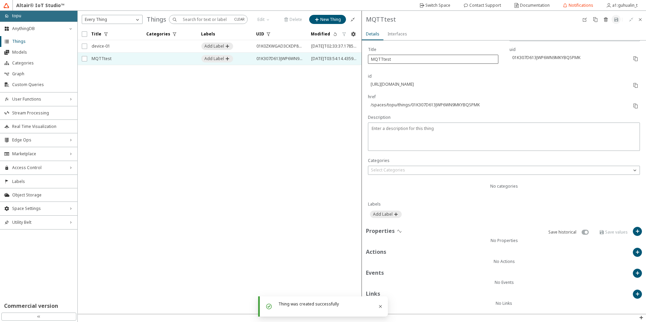
scroll to position [57, 0]
click at [0, 0] on slot "Interfaces" at bounding box center [0, 0] width 0 height 0
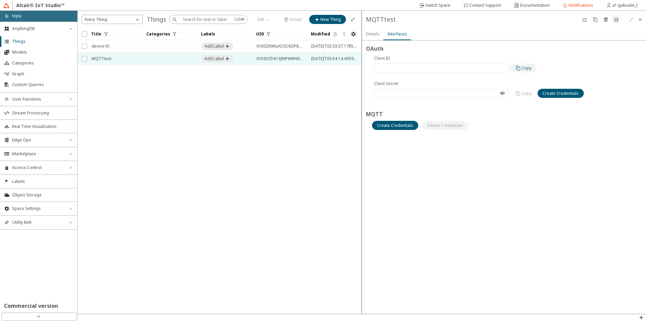
click at [519, 69] on iron-icon at bounding box center [518, 68] width 6 height 5
drag, startPoint x: 528, startPoint y: 124, endPoint x: 507, endPoint y: 125, distance: 21.0
click at [525, 124] on div at bounding box center [504, 125] width 272 height 9
click at [0, 0] on slot "Create Credentials" at bounding box center [0, 0] width 0 height 0
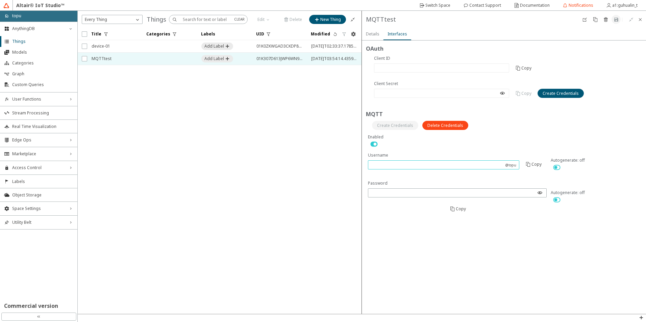
click at [459, 165] on input "text" at bounding box center [436, 165] width 131 height 6
type input "t"
type input "MQTT"
click at [489, 232] on form "OAuth Are you sure you want to create OAuth credentials for this Thing? MQTT" at bounding box center [504, 178] width 284 height 274
click at [492, 108] on div "OAuth Are you sure you want to create OAuth credentials for this Thing?" at bounding box center [504, 78] width 276 height 66
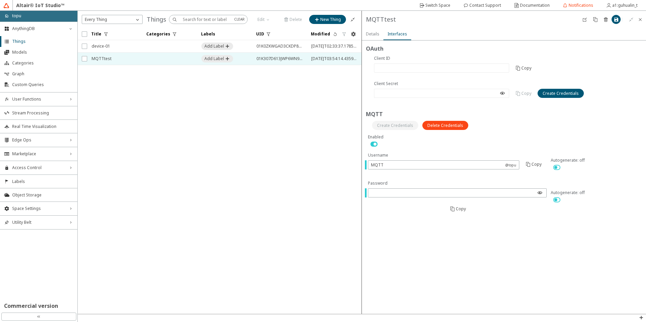
click at [450, 62] on div "Client ID" at bounding box center [441, 63] width 135 height 17
click at [0, 0] on slot "Details" at bounding box center [0, 0] width 0 height 0
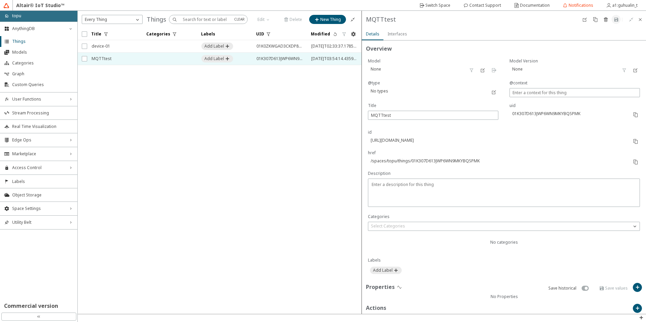
click at [0, 0] on slot "Interfaces" at bounding box center [0, 0] width 0 height 0
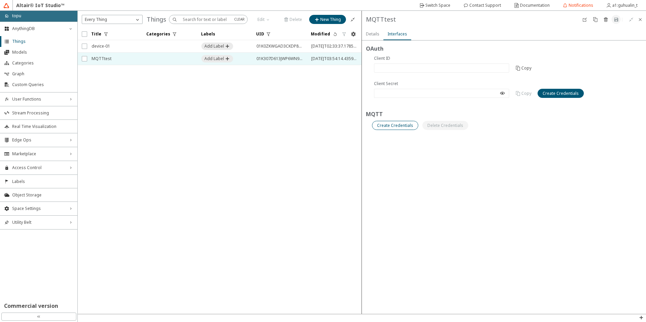
click at [0, 0] on slot "Create Credentials" at bounding box center [0, 0] width 0 height 0
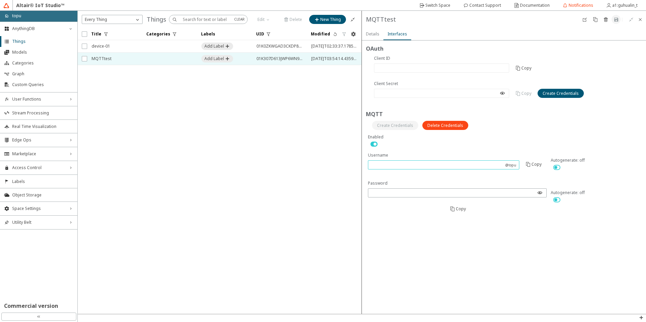
click at [472, 166] on input "text" at bounding box center [436, 165] width 131 height 6
type input "MQTT"
click at [467, 189] on div at bounding box center [457, 192] width 179 height 9
click at [517, 234] on form "OAuth Are you sure you want to create OAuth credentials for this Thing? MQTT" at bounding box center [504, 178] width 284 height 274
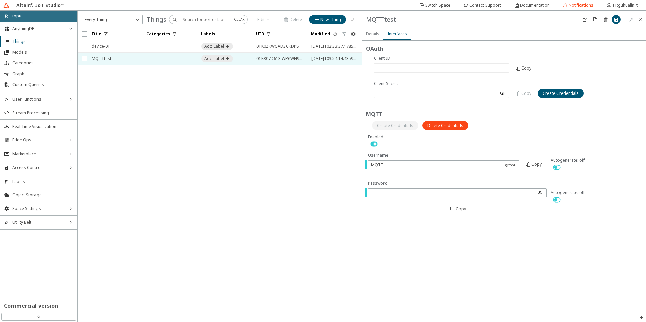
click at [517, 234] on form "OAuth Are you sure you want to create OAuth credentials for this Thing? MQTT" at bounding box center [504, 178] width 284 height 274
click at [517, 230] on form "OAuth Are you sure you want to create OAuth credentials for this Thing? MQTT" at bounding box center [504, 178] width 284 height 274
click at [542, 249] on form "OAuth Are you sure you want to create OAuth credentials for this Thing? MQTT" at bounding box center [504, 178] width 284 height 274
click at [0, 0] on slot "Details" at bounding box center [0, 0] width 0 height 0
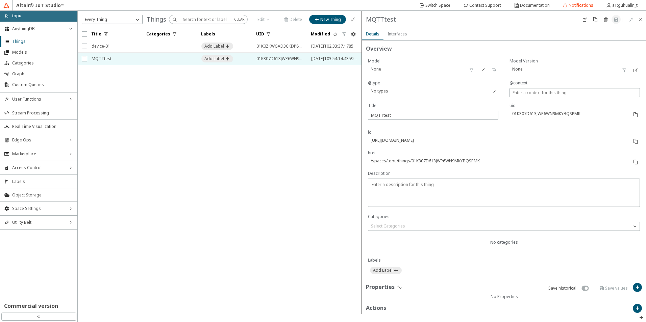
click at [558, 109] on div "uid 01K307D613JWP6WN9MKYBQSPMK" at bounding box center [568, 113] width 119 height 21
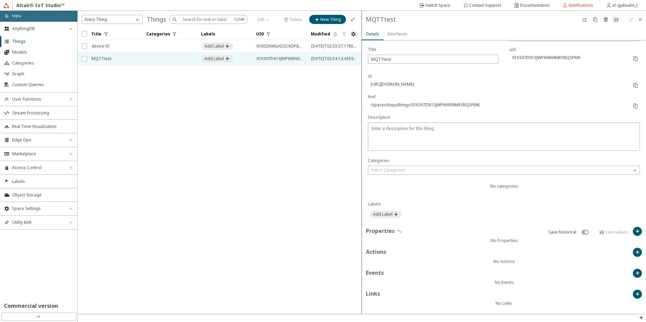
scroll to position [57, 0]
click at [397, 231] on iron-icon at bounding box center [399, 230] width 5 height 5
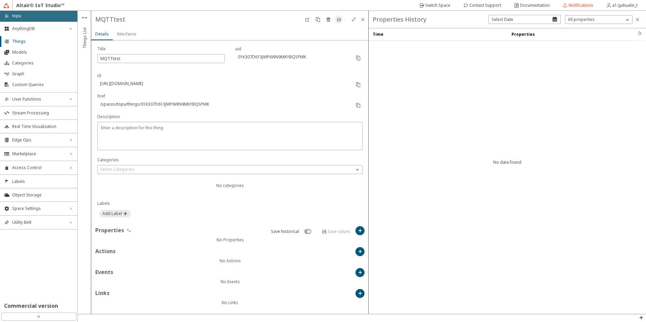
click at [446, 49] on iron-scroll-threshold "Time Properties No data found" at bounding box center [507, 171] width 277 height 286
click at [357, 230] on iron-icon at bounding box center [359, 230] width 5 height 5
click at [219, 124] on input "text" at bounding box center [230, 127] width 116 height 6
type input "temp"
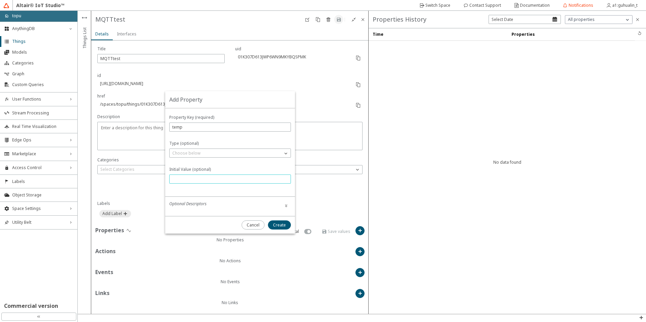
click at [251, 177] on input "text" at bounding box center [230, 179] width 116 height 6
click at [263, 151] on div "Choose below" at bounding box center [226, 153] width 113 height 7
click at [220, 182] on p "number" at bounding box center [230, 183] width 121 height 6
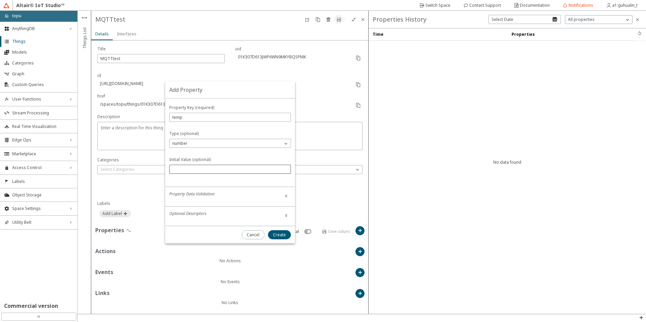
click at [255, 166] on div at bounding box center [230, 169] width 122 height 9
click at [250, 192] on div "Property Data Validation" at bounding box center [230, 195] width 122 height 9
click at [286, 192] on paper-button at bounding box center [286, 195] width 9 height 9
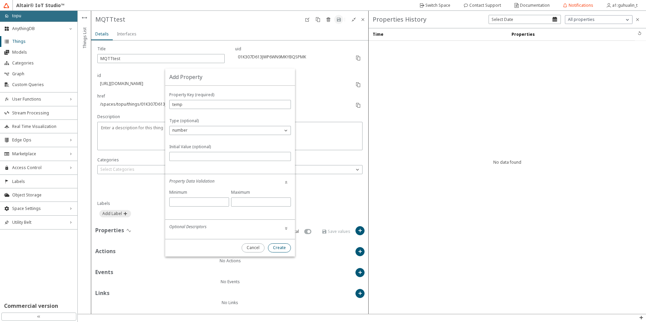
click at [286, 249] on paper-button "Create" at bounding box center [279, 248] width 23 height 9
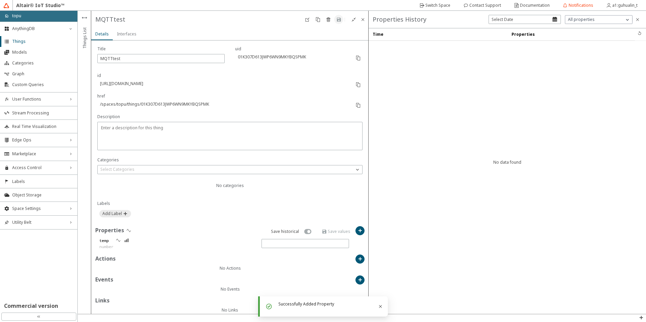
drag, startPoint x: 442, startPoint y: 237, endPoint x: 435, endPoint y: 238, distance: 6.1
click at [443, 238] on iron-scroll-threshold "Time Properties No data found" at bounding box center [507, 171] width 277 height 286
click at [336, 244] on input "text" at bounding box center [305, 244] width 81 height 6
click at [484, 216] on iron-scroll-threshold "Time Properties No data found" at bounding box center [507, 171] width 277 height 286
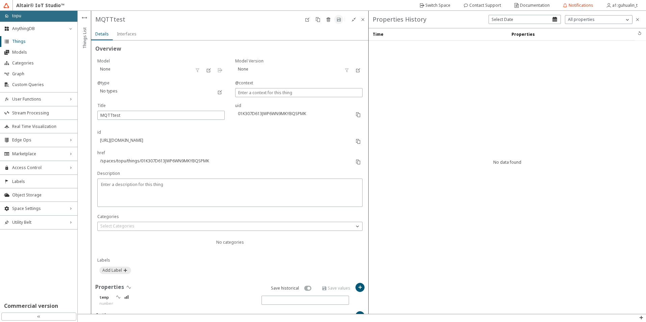
click at [196, 152] on p "href" at bounding box center [224, 153] width 254 height 6
click at [185, 183] on textarea at bounding box center [230, 193] width 260 height 25
click at [265, 167] on span at bounding box center [224, 167] width 254 height 5
click at [128, 37] on div "Interfaces" at bounding box center [127, 34] width 20 height 6
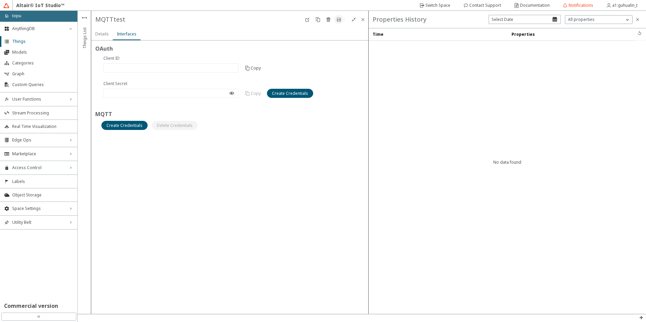
drag, startPoint x: 219, startPoint y: 188, endPoint x: 213, endPoint y: 182, distance: 8.7
click at [219, 188] on form "OAuth Are you sure you want to create OAuth credentials for this Thing? MQTT" at bounding box center [229, 178] width 277 height 274
click at [313, 162] on form "OAuth Are you sure you want to create OAuth credentials for this Thing? MQTT" at bounding box center [229, 178] width 277 height 274
click at [113, 33] on paper-tab "Interfaces" at bounding box center [127, 34] width 28 height 12
click at [0, 0] on slot "Interfaces" at bounding box center [0, 0] width 0 height 0
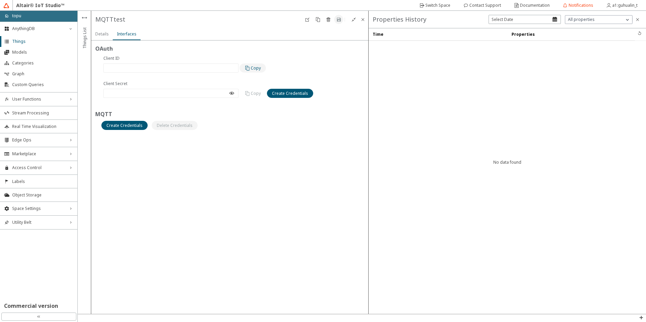
click at [250, 68] on iron-icon at bounding box center [248, 68] width 6 height 5
click at [123, 71] on div at bounding box center [170, 68] width 135 height 9
click at [0, 0] on slot "Create Credentials" at bounding box center [0, 0] width 0 height 0
click at [0, 0] on slot "Create" at bounding box center [0, 0] width 0 height 0
type input "f6457c59-5013-49b0-ac37-b9d117ecc35a"
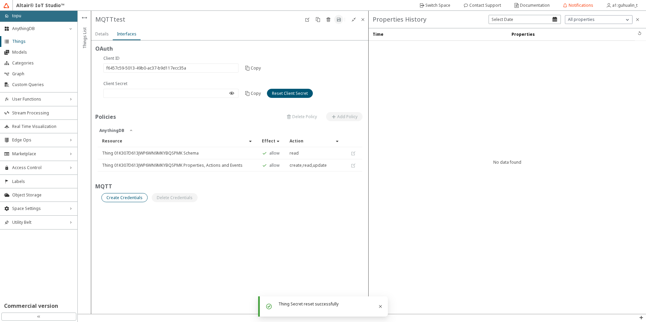
click at [0, 0] on slot "Create Credentials" at bounding box center [0, 0] width 0 height 0
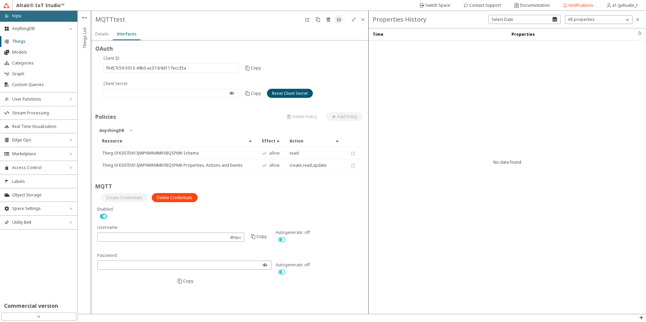
click at [247, 224] on div at bounding box center [229, 248] width 269 height 85
click at [201, 242] on div "@topu" at bounding box center [170, 237] width 147 height 9
click at [201, 238] on input "text" at bounding box center [163, 237] width 127 height 6
type input "MQTT"
click at [224, 270] on div at bounding box center [184, 265] width 174 height 9
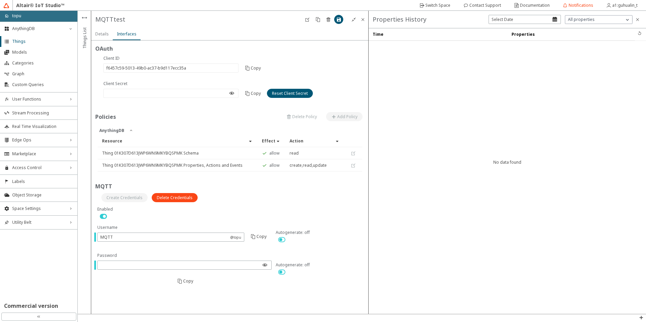
click at [258, 286] on div "OAuth Are you sure you want to reset the client secret for this Thing? Anything…" at bounding box center [229, 168] width 277 height 255
click at [326, 242] on div at bounding box center [319, 240] width 87 height 8
click at [237, 194] on div at bounding box center [230, 197] width 266 height 9
click at [227, 219] on div at bounding box center [230, 216] width 266 height 8
click at [322, 62] on div at bounding box center [230, 63] width 254 height 17
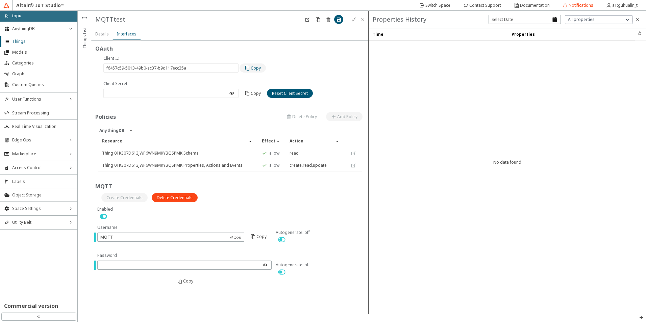
click at [243, 65] on paper-button "Copy" at bounding box center [253, 68] width 26 height 9
click at [0, 0] on slot "Details" at bounding box center [0, 0] width 0 height 0
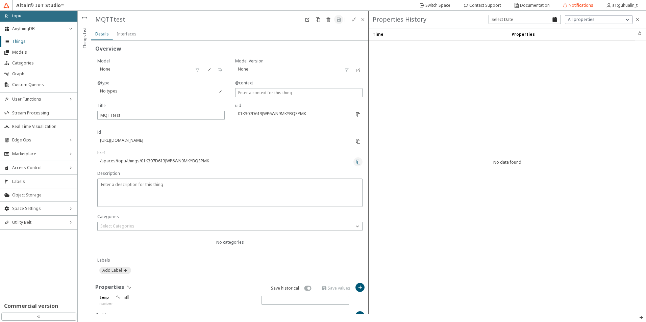
click at [355, 160] on iron-icon at bounding box center [357, 161] width 5 height 5
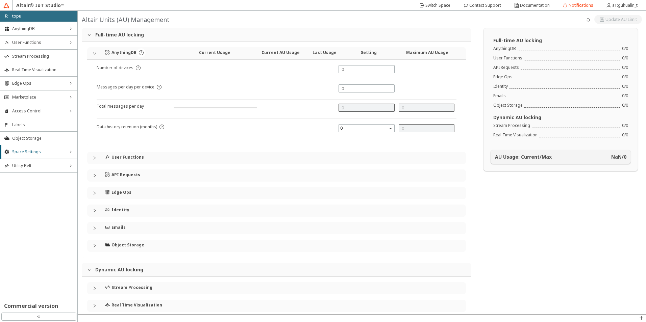
type input "1000"
type input "0"
click at [46, 29] on span "AnythingDB" at bounding box center [38, 28] width 53 height 5
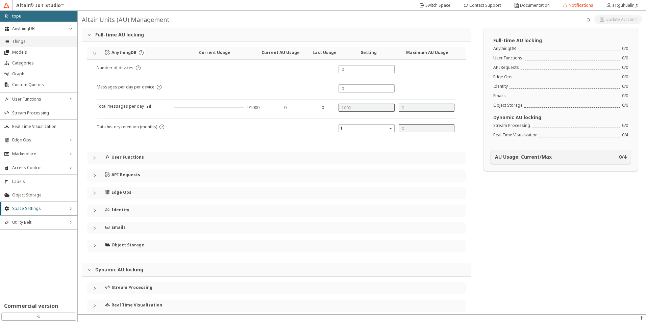
click at [32, 41] on span "Things" at bounding box center [42, 41] width 61 height 5
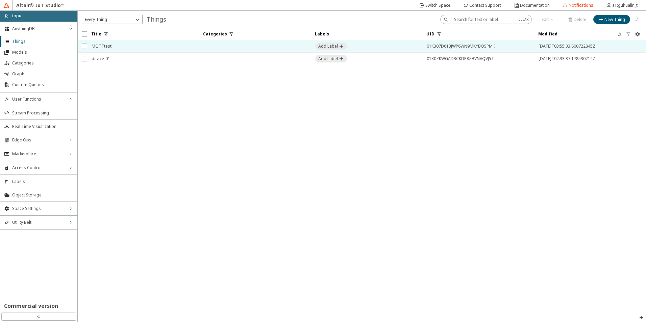
click at [259, 46] on td at bounding box center [255, 46] width 112 height 12
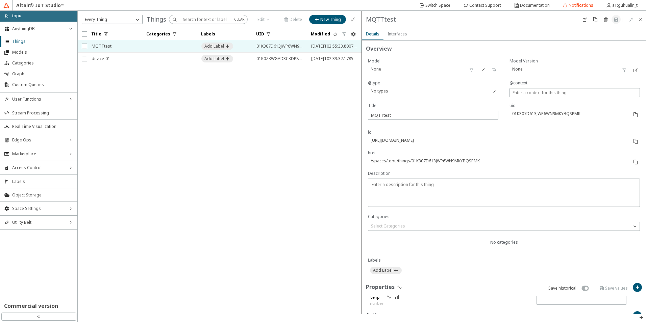
click at [0, 0] on slot "Interfaces" at bounding box center [0, 0] width 0 height 0
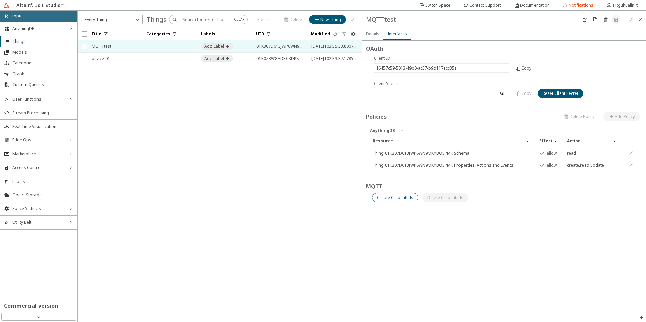
click at [0, 0] on slot "Create Credentials" at bounding box center [0, 0] width 0 height 0
click at [535, 224] on div at bounding box center [504, 248] width 276 height 85
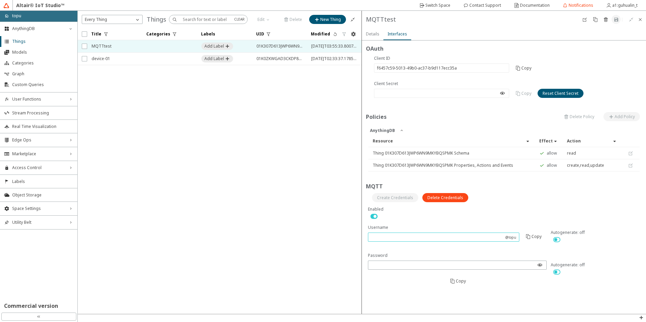
click at [470, 238] on input "text" at bounding box center [436, 237] width 131 height 6
type input "MQTT"
click at [591, 228] on div at bounding box center [596, 237] width 90 height 24
click at [617, 18] on iron-icon at bounding box center [615, 19] width 5 height 5
click at [529, 209] on div "Enabled" at bounding box center [504, 209] width 272 height 6
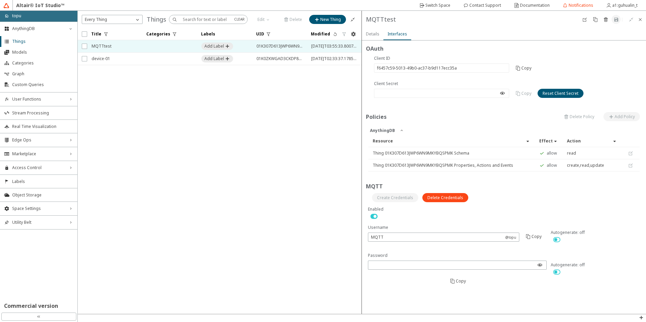
click at [0, 0] on slot "Details" at bounding box center [0, 0] width 0 height 0
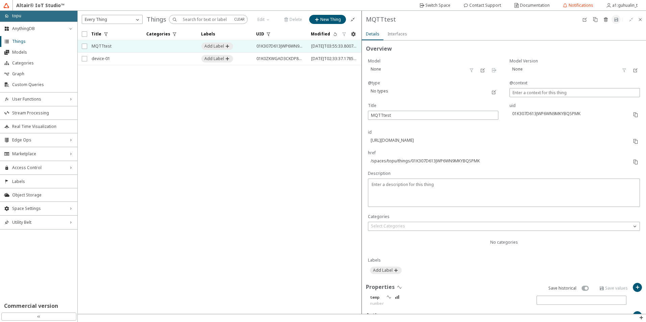
click at [0, 0] on slot "Interfaces" at bounding box center [0, 0] width 0 height 0
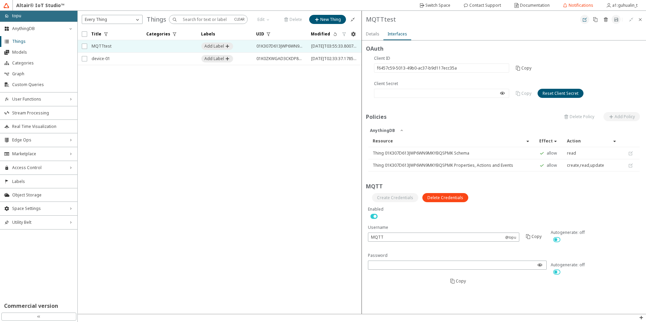
click at [585, 19] on iron-icon at bounding box center [584, 19] width 5 height 5
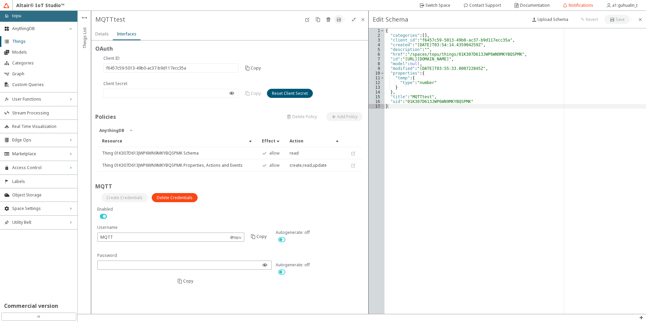
click at [454, 105] on div "{ "categories" : [ ] , "client_id" : "f6457c59-5013-49b0-ac37-b9d117ecc35a" , "…" at bounding box center [515, 175] width 262 height 295
click at [454, 109] on div "{ "categories" : [ ] , "client_id" : "f6457c59-5013-49b0-ac37-b9d117ecc35a" , "…" at bounding box center [515, 175] width 262 height 295
click at [456, 102] on div "{ "categories" : [ ] , "client_id" : "f6457c59-5013-49b0-ac37-b9d117ecc35a" , "…" at bounding box center [515, 175] width 262 height 295
click at [466, 74] on div "{ "categories" : [ ] , "client_id" : "f6457c59-5013-49b0-ac37-b9d117ecc35a" , "…" at bounding box center [515, 175] width 262 height 295
click at [473, 69] on div "{ "categories" : [ ] , "client_id" : "f6457c59-5013-49b0-ac37-b9d117ecc35a" , "…" at bounding box center [515, 175] width 262 height 295
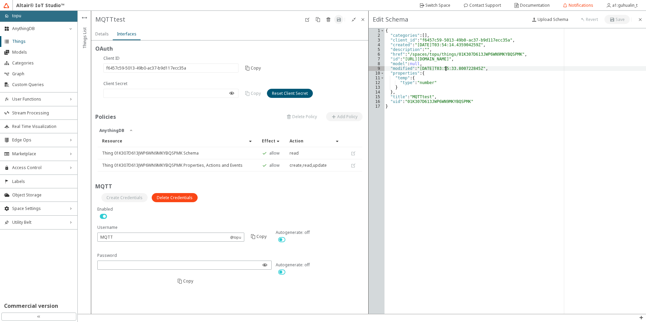
click at [445, 68] on div "{ "categories" : [ ] , "client_id" : "f6457c59-5013-49b0-ac37-b9d117ecc35a" , "…" at bounding box center [515, 175] width 262 height 295
click at [441, 69] on div "{ "categories" : [ ] , "client_id" : "f6457c59-5013-49b0-ac37-b9d117ecc35a" , "…" at bounding box center [515, 175] width 262 height 295
click at [443, 69] on div "{ "categories" : [ ] , "client_id" : "f6457c59-5013-49b0-ac37-b9d117ecc35a" , "…" at bounding box center [515, 175] width 262 height 295
click at [445, 95] on div "{ "categories" : [ ] , "client_id" : "f6457c59-5013-49b0-ac37-b9d117ecc35a" , "…" at bounding box center [515, 175] width 262 height 295
click at [440, 99] on div "{ "categories" : [ ] , "client_id" : "f6457c59-5013-49b0-ac37-b9d117ecc35a" , "…" at bounding box center [515, 175] width 262 height 295
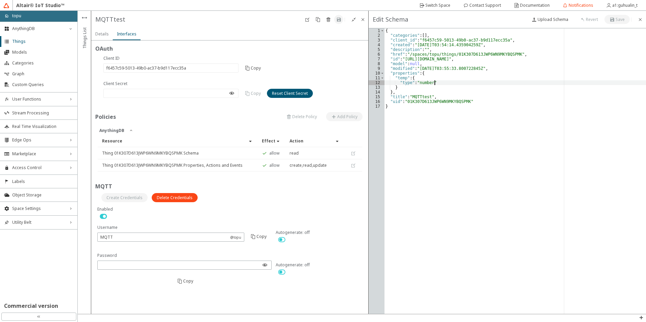
click at [437, 83] on div "{ "categories" : [ ] , "client_id" : "f6457c59-5013-49b0-ac37-b9d117ecc35a" , "…" at bounding box center [515, 175] width 262 height 295
click at [460, 69] on div "{ "categories" : [ ] , "client_id" : "f6457c59-5013-49b0-ac37-b9d117ecc35a" , "…" at bounding box center [515, 175] width 262 height 295
click at [444, 68] on div "{ "categories" : [ ] , "client_id" : "f6457c59-5013-49b0-ac37-b9d117ecc35a" , "…" at bounding box center [515, 175] width 262 height 295
drag, startPoint x: 481, startPoint y: 68, endPoint x: 428, endPoint y: 70, distance: 53.4
click at [428, 70] on div "{ "categories" : [ ] , "client_id" : "f6457c59-5013-49b0-ac37-b9d117ecc35a" , "…" at bounding box center [515, 175] width 262 height 295
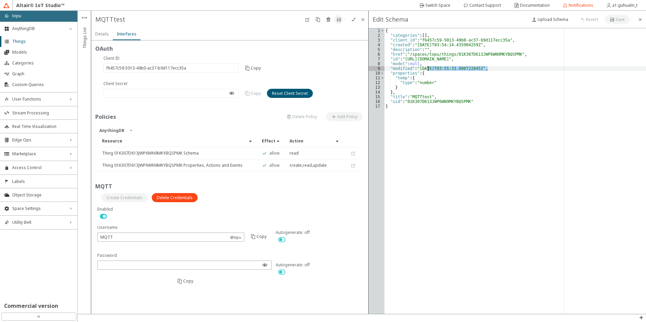
click at [428, 70] on div "{ "categories" : [ ] , "client_id" : "f6457c59-5013-49b0-ac37-b9d117ecc35a" , "…" at bounding box center [515, 171] width 262 height 286
click at [111, 36] on paper-tab "Details" at bounding box center [102, 34] width 22 height 12
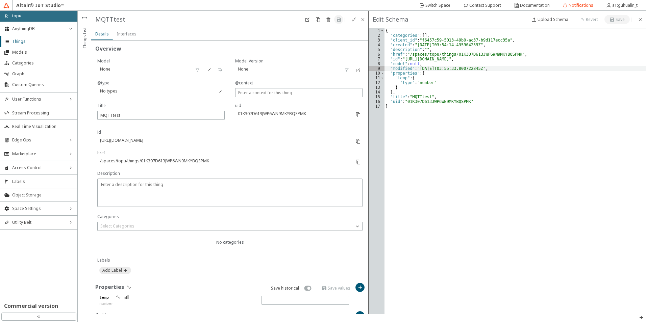
click at [139, 39] on paper-tab "Interfaces" at bounding box center [127, 34] width 28 height 12
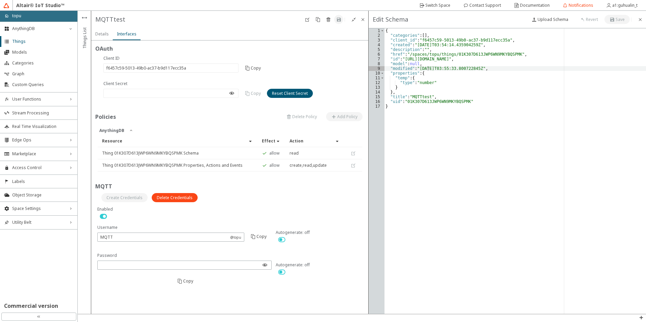
click at [119, 40] on div "Interfaces" at bounding box center [127, 34] width 20 height 12
click at [105, 39] on div "Details" at bounding box center [102, 34] width 14 height 12
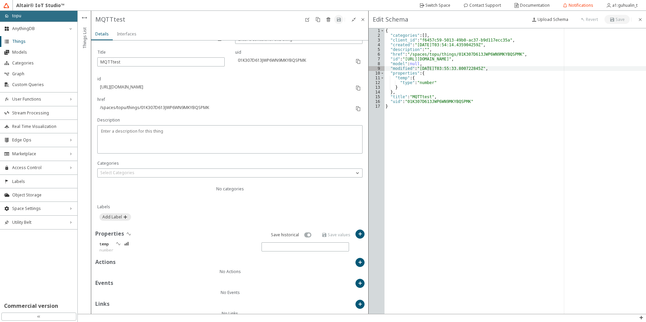
scroll to position [64, 0]
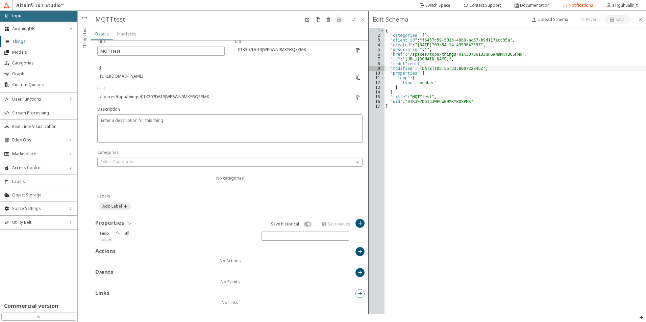
click at [357, 296] on iron-icon at bounding box center [359, 293] width 5 height 5
click at [261, 150] on input "text" at bounding box center [230, 150] width 116 height 6
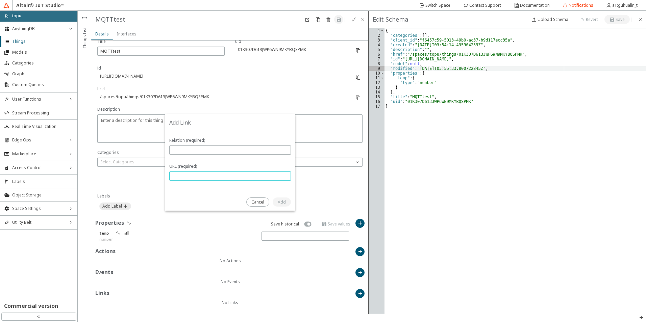
click at [263, 177] on input "text" at bounding box center [230, 176] width 116 height 6
click at [259, 151] on input "text" at bounding box center [230, 150] width 116 height 6
click at [0, 0] on slot "Cancel" at bounding box center [0, 0] width 0 height 0
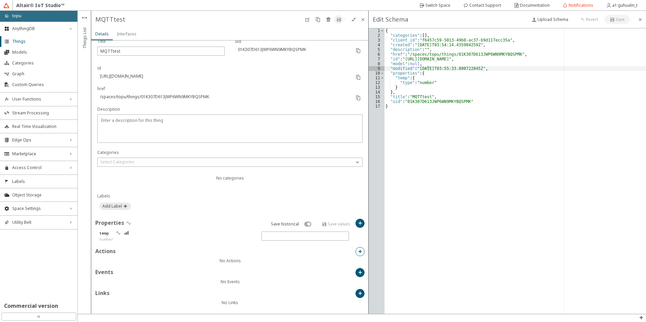
click at [355, 255] on paper-button at bounding box center [359, 251] width 9 height 9
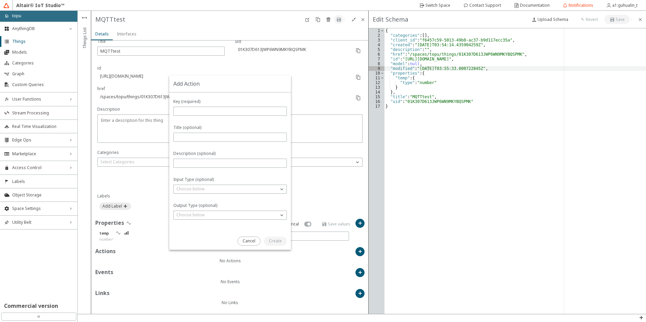
click at [244, 236] on div at bounding box center [260, 241] width 61 height 17
click at [0, 0] on slot "Cancel" at bounding box center [0, 0] width 0 height 0
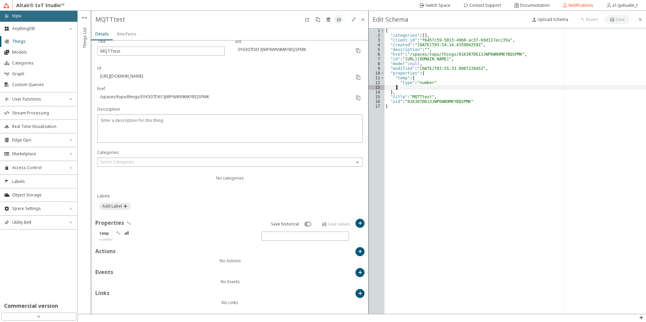
click at [459, 85] on div "{ "categories" : [ ] , "client_id" : "f6457c59-5013-49b0-ac37-b9d117ecc35a" , "…" at bounding box center [515, 175] width 262 height 295
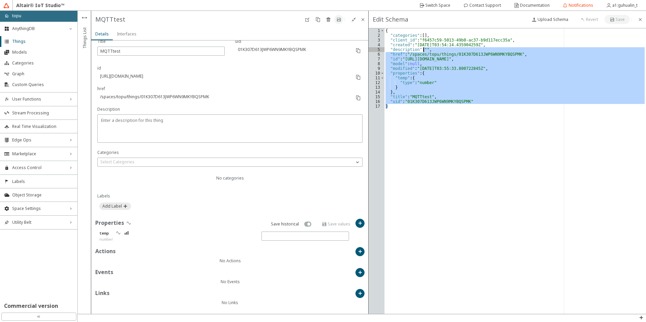
drag, startPoint x: 463, startPoint y: 94, endPoint x: 423, endPoint y: 51, distance: 59.5
click at [423, 51] on div "{ "categories" : [ ] , "client_id" : "f6457c59-5013-49b0-ac37-b9d117ecc35a" , "…" at bounding box center [515, 175] width 262 height 295
click at [423, 51] on div "{ "categories" : [ ] , "client_id" : "f6457c59-5013-49b0-ac37-b9d117ecc35a" , "…" at bounding box center [515, 171] width 262 height 286
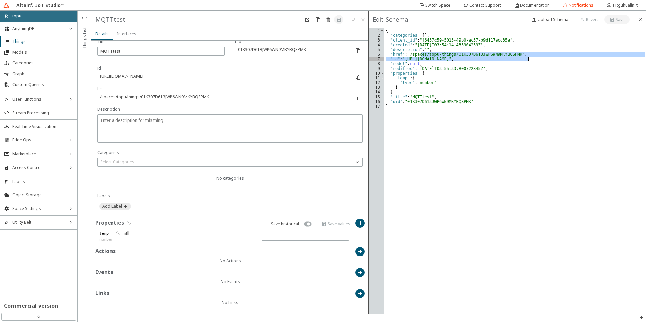
drag, startPoint x: 446, startPoint y: 59, endPoint x: 529, endPoint y: 57, distance: 83.5
click at [529, 57] on div "{ "categories" : [ ] , "client_id" : "f6457c59-5013-49b0-ac37-b9d117ecc35a" , "…" at bounding box center [515, 175] width 262 height 295
click at [529, 57] on div "{ "categories" : [ ] , "client_id" : "f6457c59-5013-49b0-ac37-b9d117ecc35a" , "…" at bounding box center [515, 171] width 262 height 286
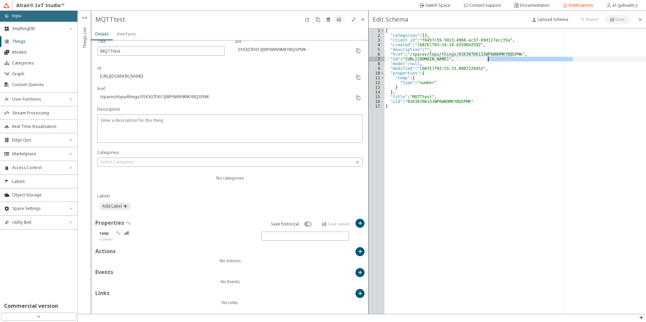
drag, startPoint x: 529, startPoint y: 58, endPoint x: 491, endPoint y: 57, distance: 37.8
click at [491, 57] on div "{ "categories" : [ ] , "client_id" : "f6457c59-5013-49b0-ac37-b9d117ecc35a" , "…" at bounding box center [515, 175] width 262 height 295
click at [491, 57] on div "{ "categories" : [ ] , "client_id" : "f6457c59-5013-49b0-ac37-b9d117ecc35a" , "…" at bounding box center [515, 171] width 262 height 286
click at [449, 57] on div "{ "categories" : [ ] , "client_id" : "f6457c59-5013-49b0-ac37-b9d117ecc35a" , "…" at bounding box center [515, 175] width 262 height 295
click at [449, 54] on div "{ "categories" : [ ] , "client_id" : "f6457c59-5013-49b0-ac37-b9d117ecc35a" , "…" at bounding box center [515, 175] width 262 height 295
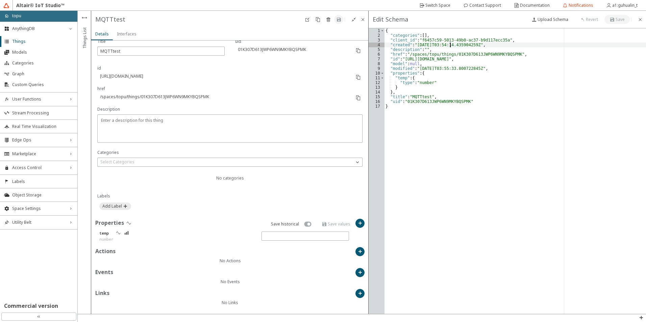
click at [449, 45] on div "{ "categories" : [ ] , "client_id" : "f6457c59-5013-49b0-ac37-b9d117ecc35a" , "…" at bounding box center [515, 175] width 262 height 295
click at [453, 40] on div "{ "categories" : [ ] , "client_id" : "f6457c59-5013-49b0-ac37-b9d117ecc35a" , "…" at bounding box center [515, 175] width 262 height 295
type textarea ""client_id": "f6457c59-5013-49b0-ac37-b9d117ecc35a","
click at [642, 21] on iron-icon at bounding box center [639, 19] width 5 height 5
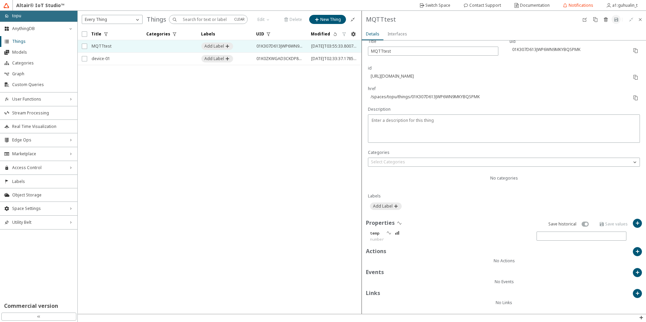
click at [614, 19] on unity-button at bounding box center [615, 19] width 9 height 9
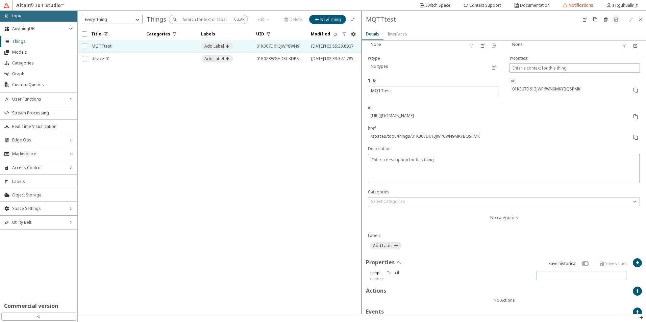
scroll to position [64, 0]
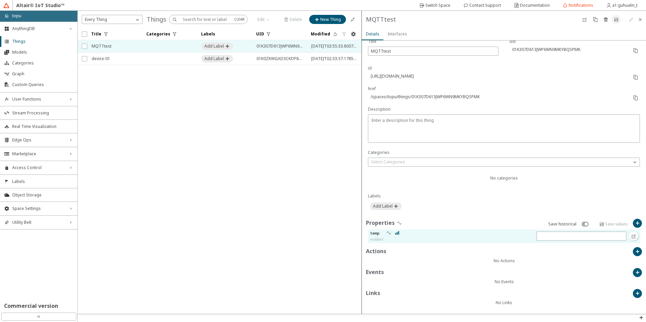
click at [399, 234] on iron-icon at bounding box center [397, 232] width 5 height 5
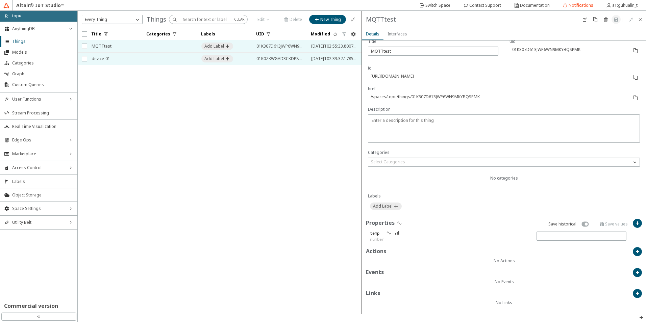
click at [105, 59] on span "device-01" at bounding box center [115, 59] width 46 height 12
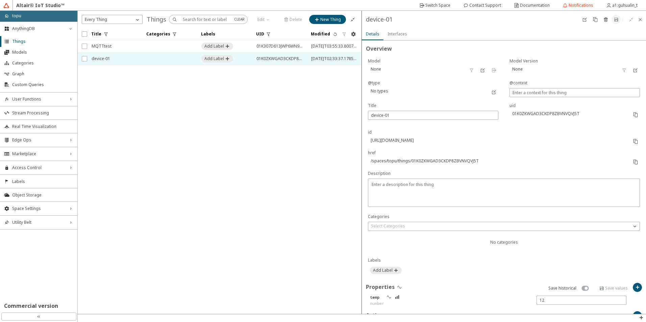
click at [0, 0] on slot "Interfaces" at bounding box center [0, 0] width 0 height 0
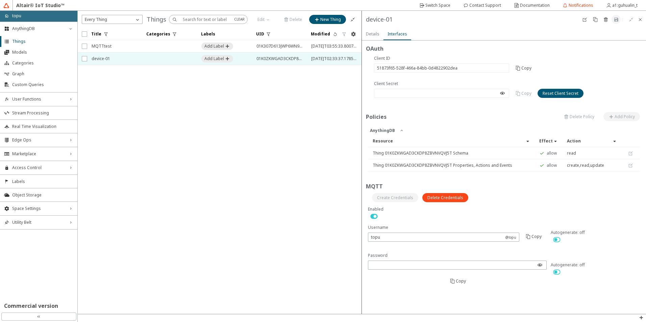
click at [0, 0] on slot "Details" at bounding box center [0, 0] width 0 height 0
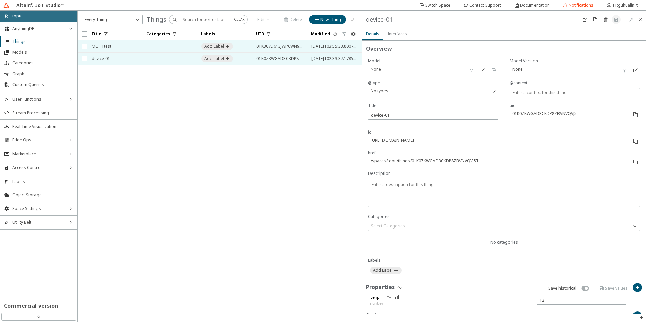
click at [282, 47] on span "01K307D613JWP6WN9MKYBQSPMK" at bounding box center [279, 46] width 46 height 12
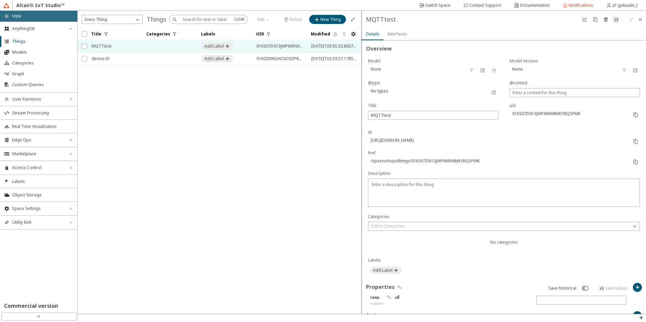
click at [0, 0] on slot "Interfaces" at bounding box center [0, 0] width 0 height 0
